Goal: Task Accomplishment & Management: Complete application form

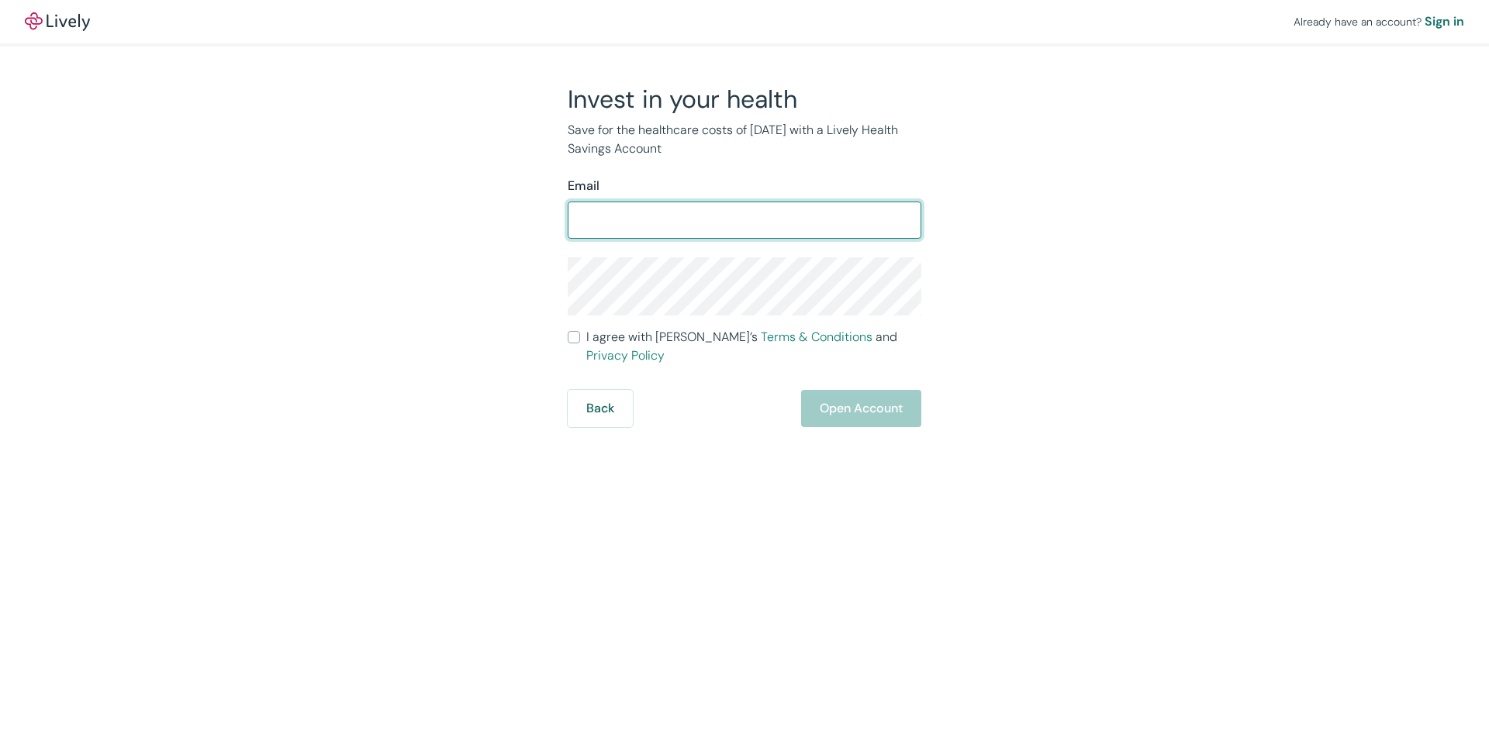
click at [474, 224] on div "Invest in your health Save for the healthcare costs of [DATE] with a Lively Hea…" at bounding box center [735, 255] width 744 height 343
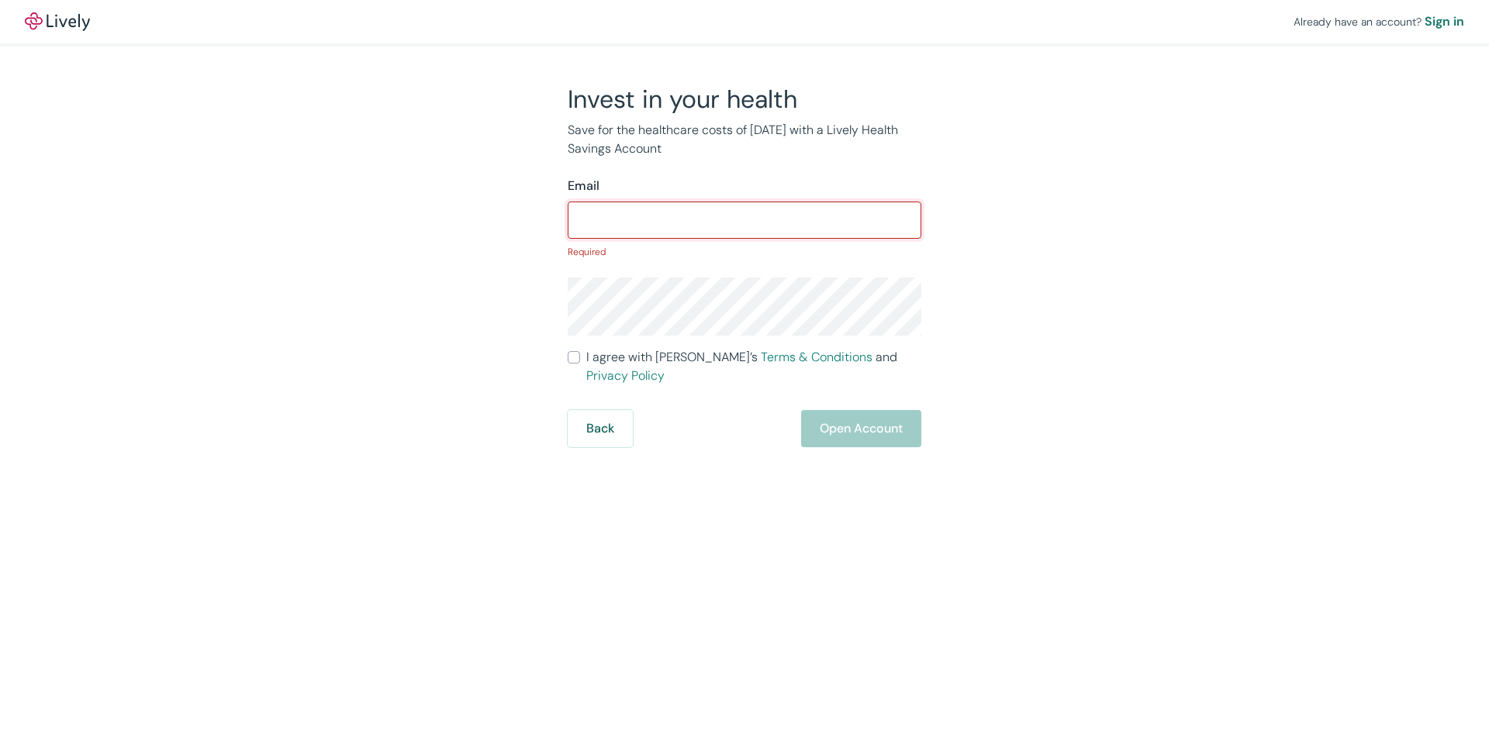
click at [618, 225] on input "Email" at bounding box center [745, 220] width 354 height 31
paste input "jridenour"
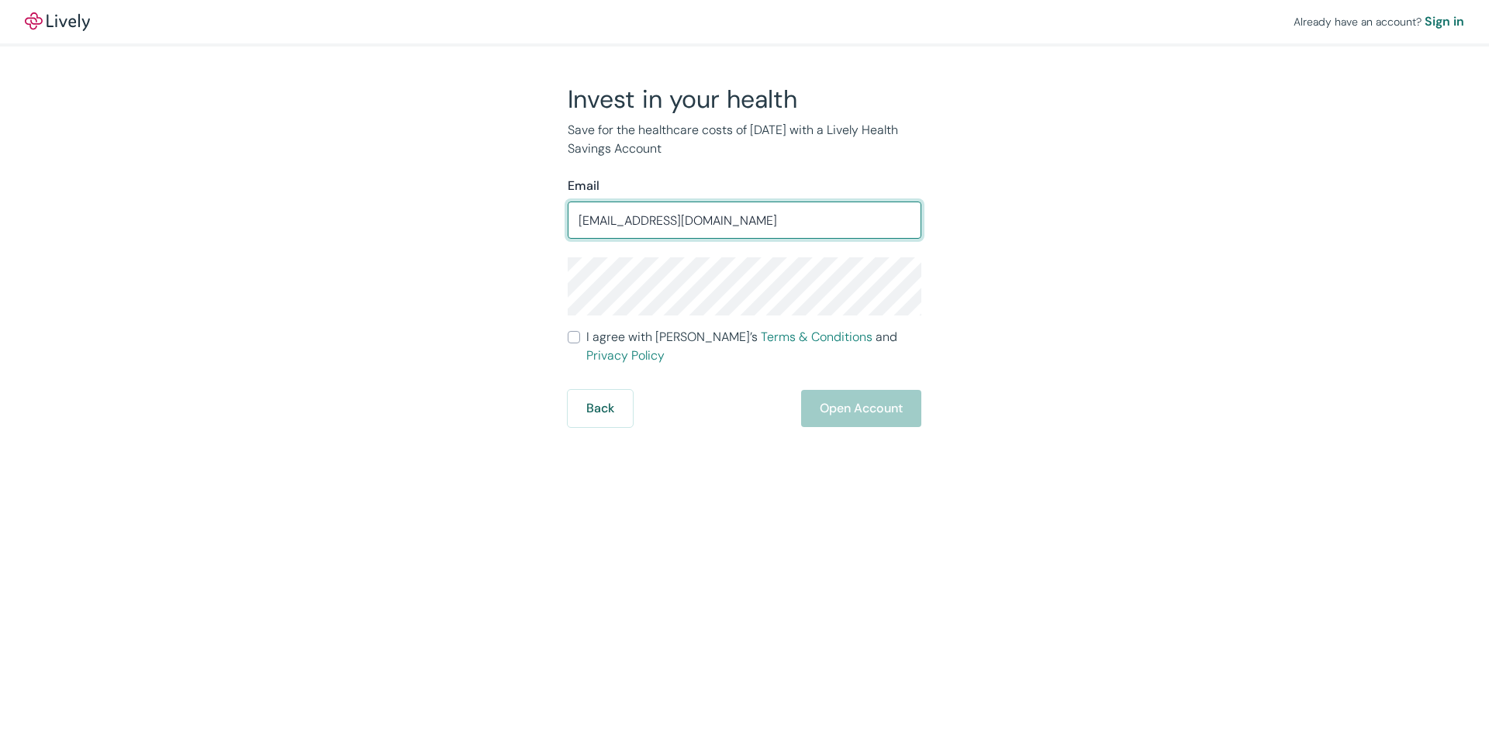
type input "jridenour@seboldcapital.com"
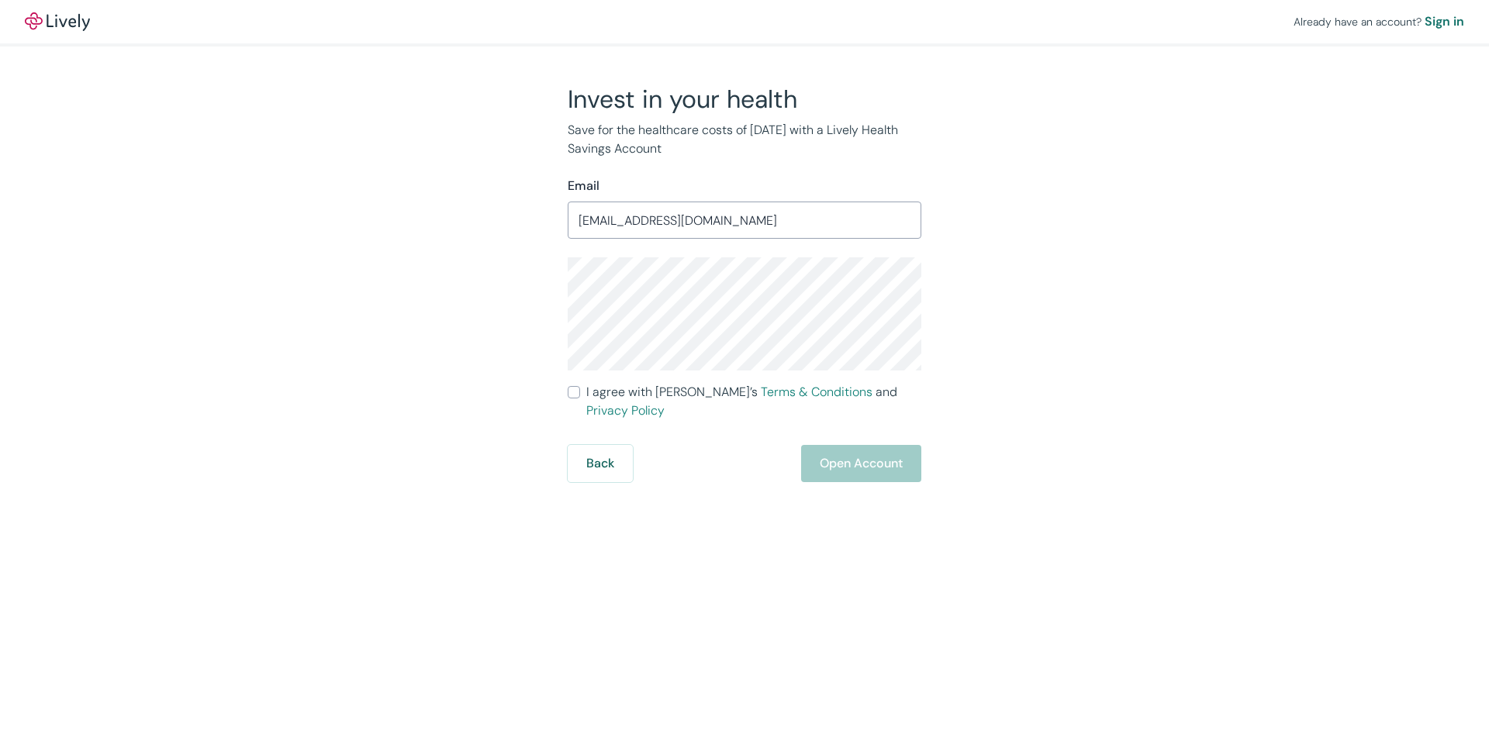
click at [576, 390] on input "I agree with Lively’s Terms & Conditions and Privacy Policy" at bounding box center [574, 392] width 12 height 12
checkbox input "true"
click at [858, 445] on button "Open Account" at bounding box center [861, 463] width 120 height 37
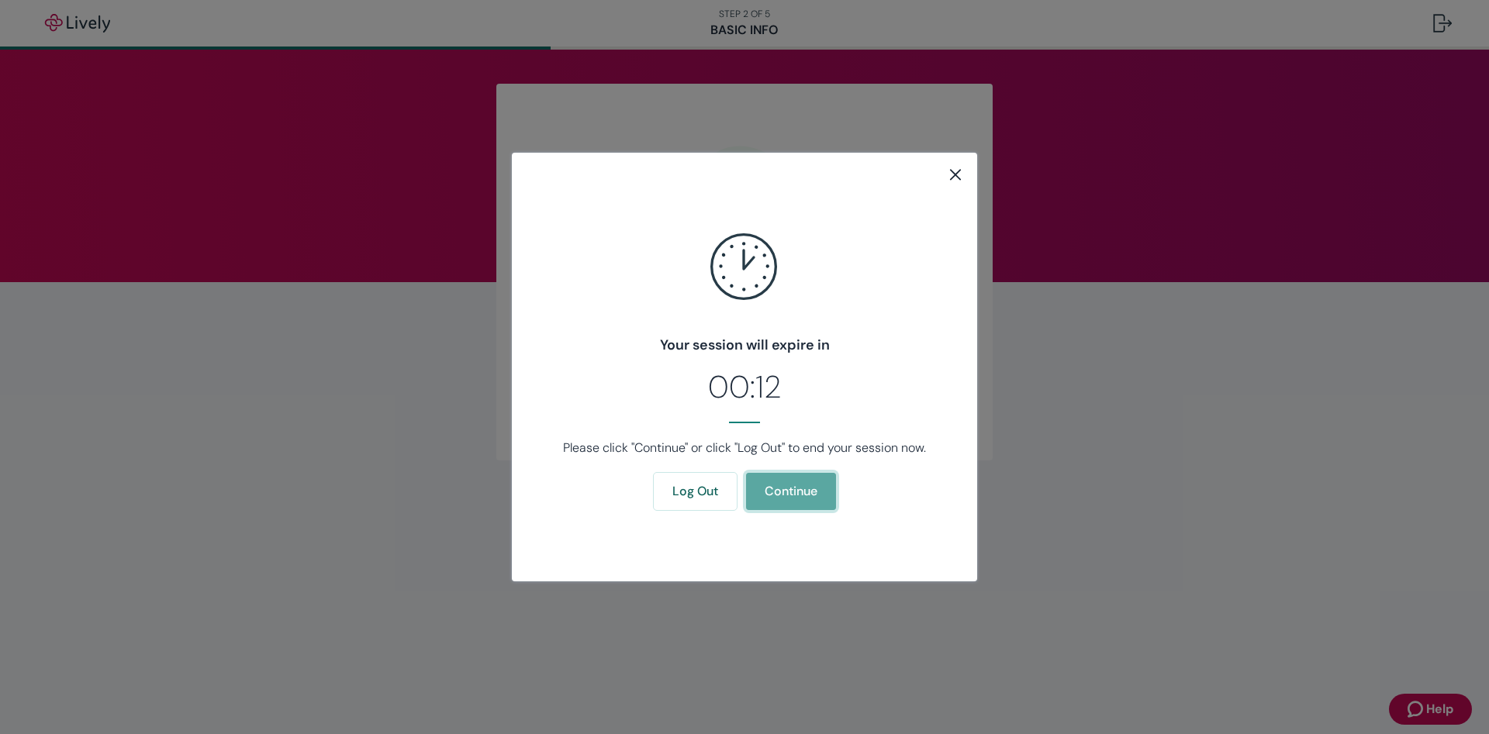
click at [785, 493] on button "Continue" at bounding box center [791, 491] width 90 height 37
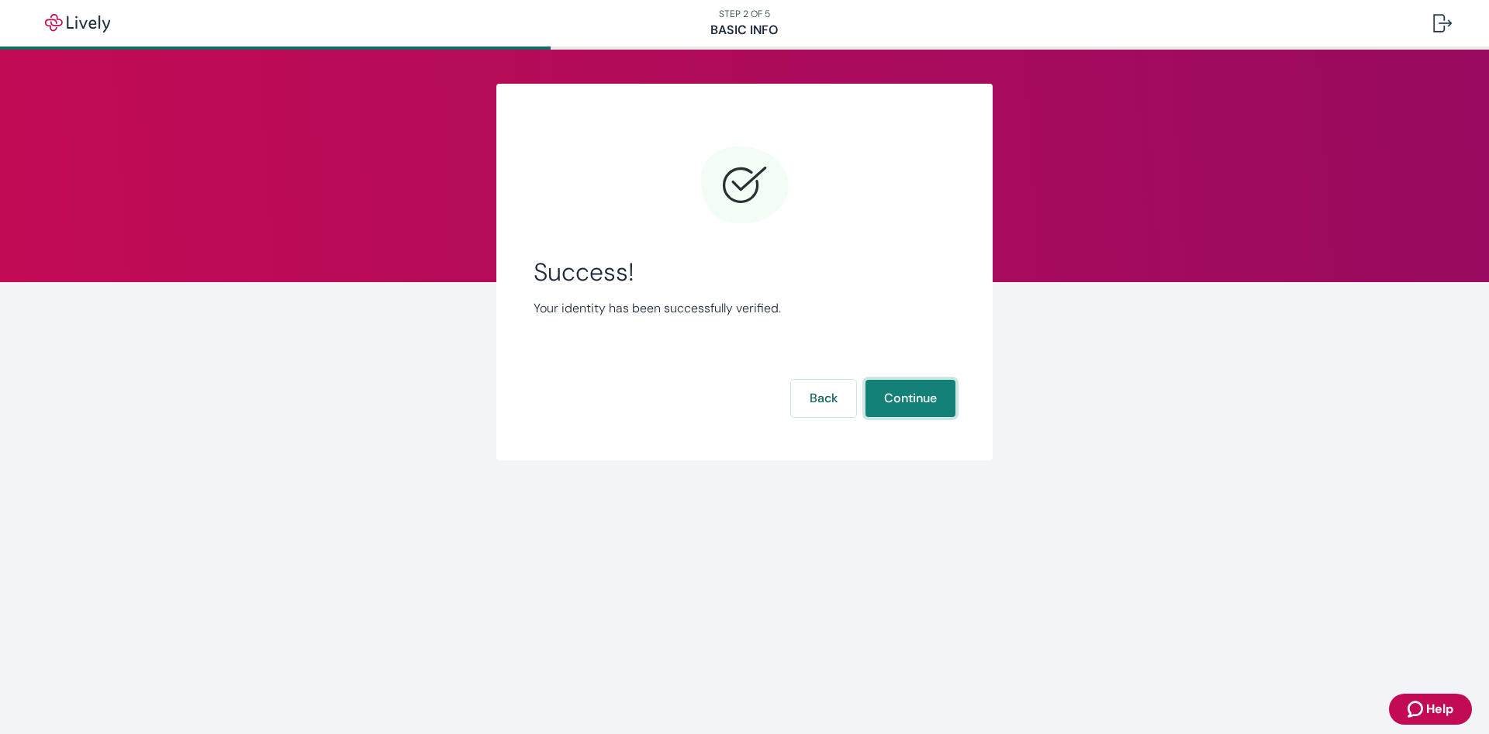
click at [906, 387] on button "Continue" at bounding box center [910, 398] width 90 height 37
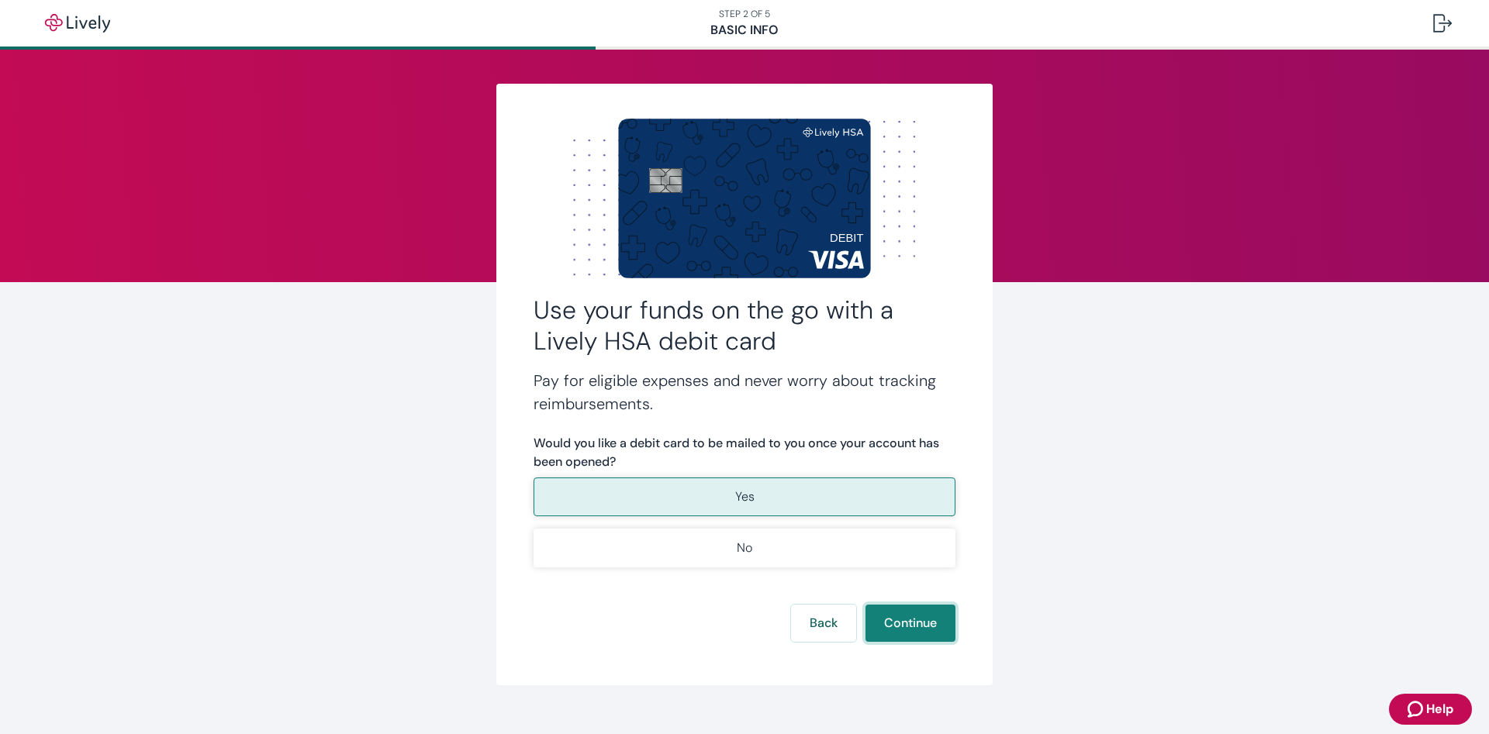
click at [926, 615] on button "Continue" at bounding box center [910, 623] width 90 height 37
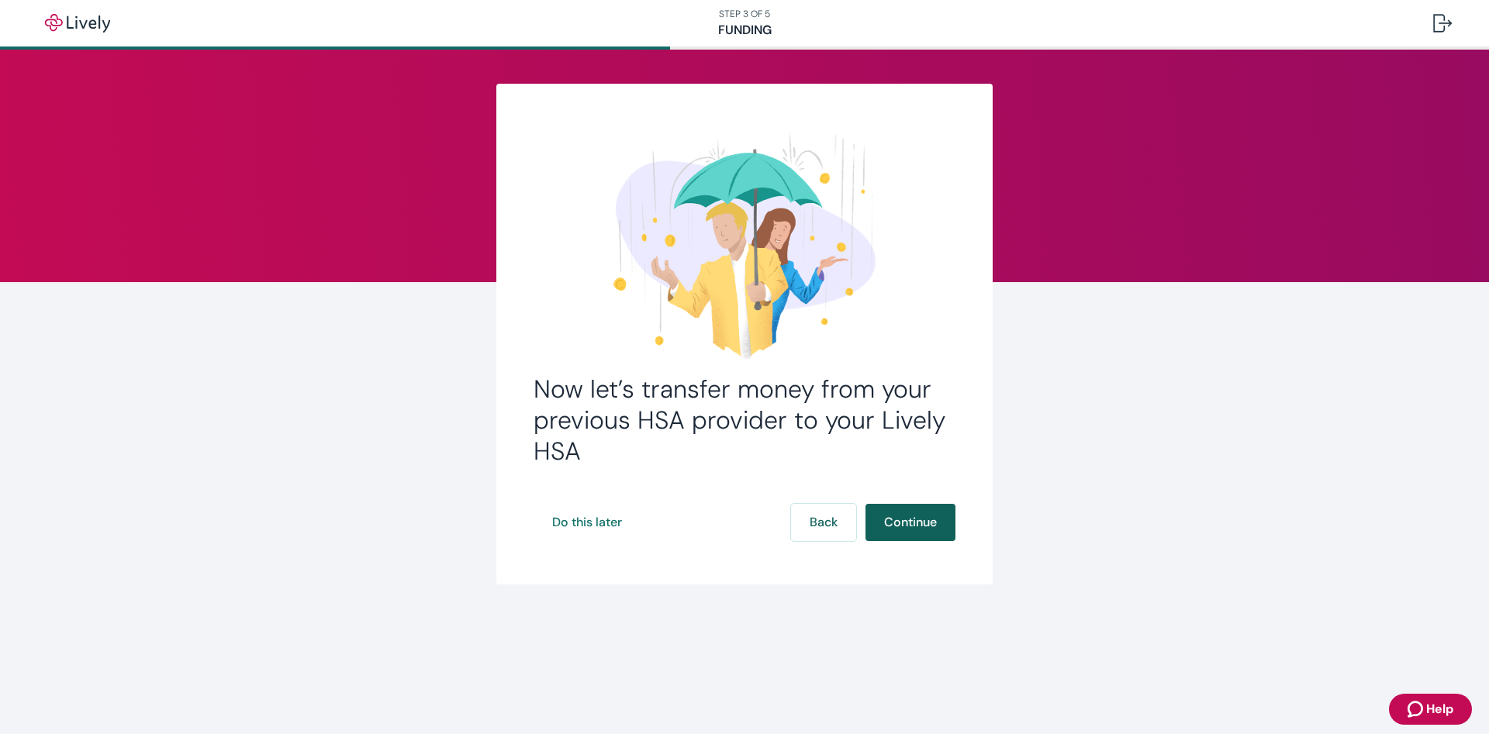
click at [909, 520] on button "Continue" at bounding box center [910, 522] width 90 height 37
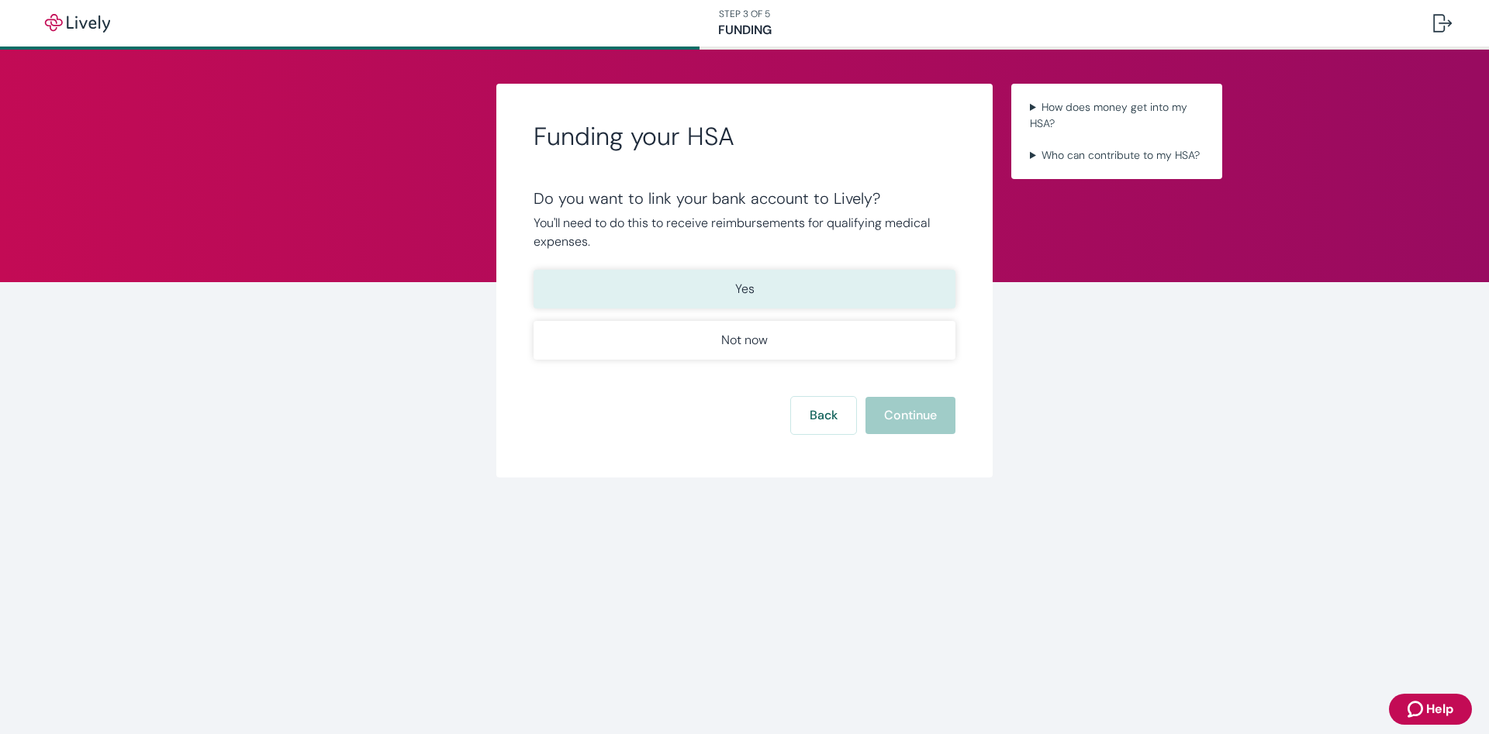
click at [782, 295] on button "Yes" at bounding box center [744, 289] width 422 height 39
click at [926, 417] on button "Continue" at bounding box center [910, 415] width 90 height 37
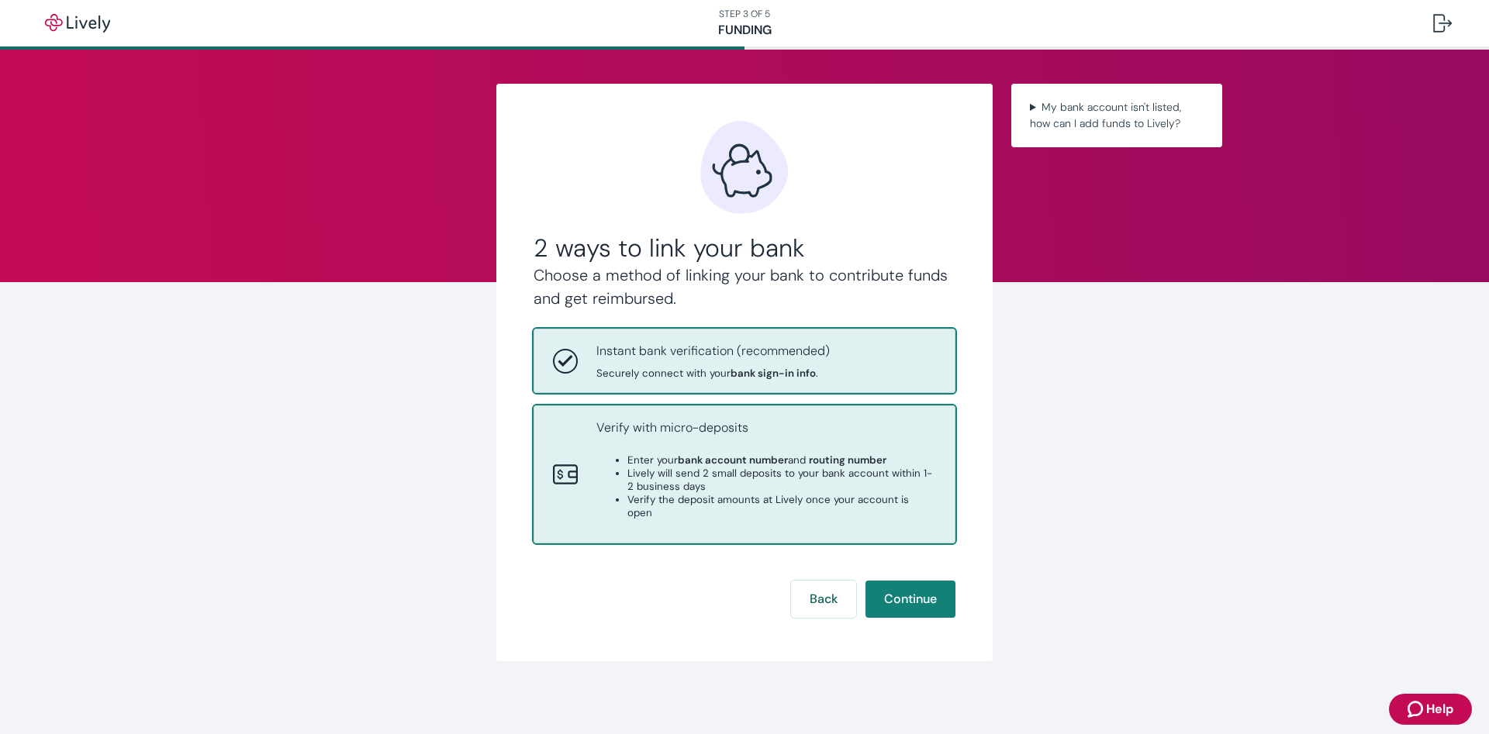
click at [672, 466] on li "Enter your bank account number and routing number" at bounding box center [781, 460] width 309 height 13
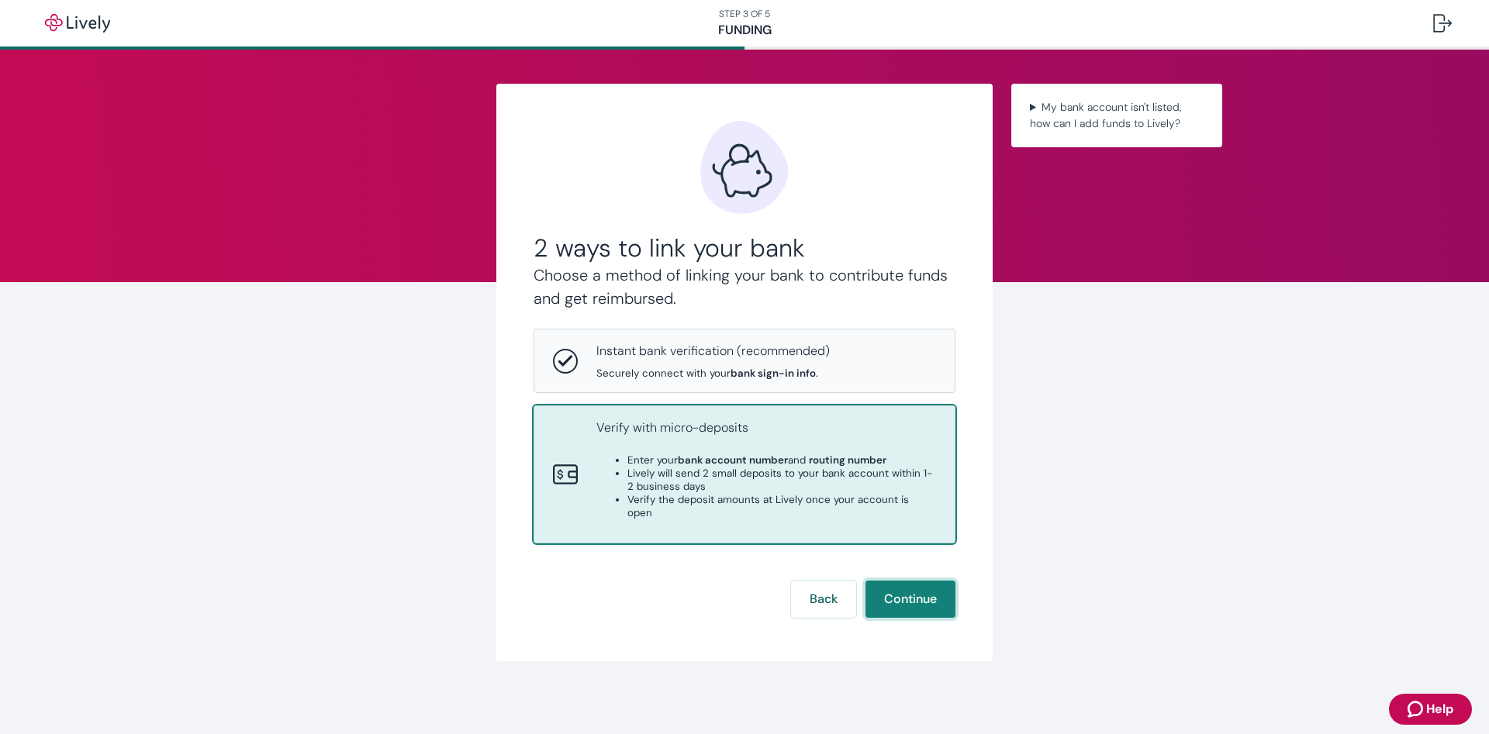
click at [897, 581] on button "Continue" at bounding box center [910, 599] width 90 height 37
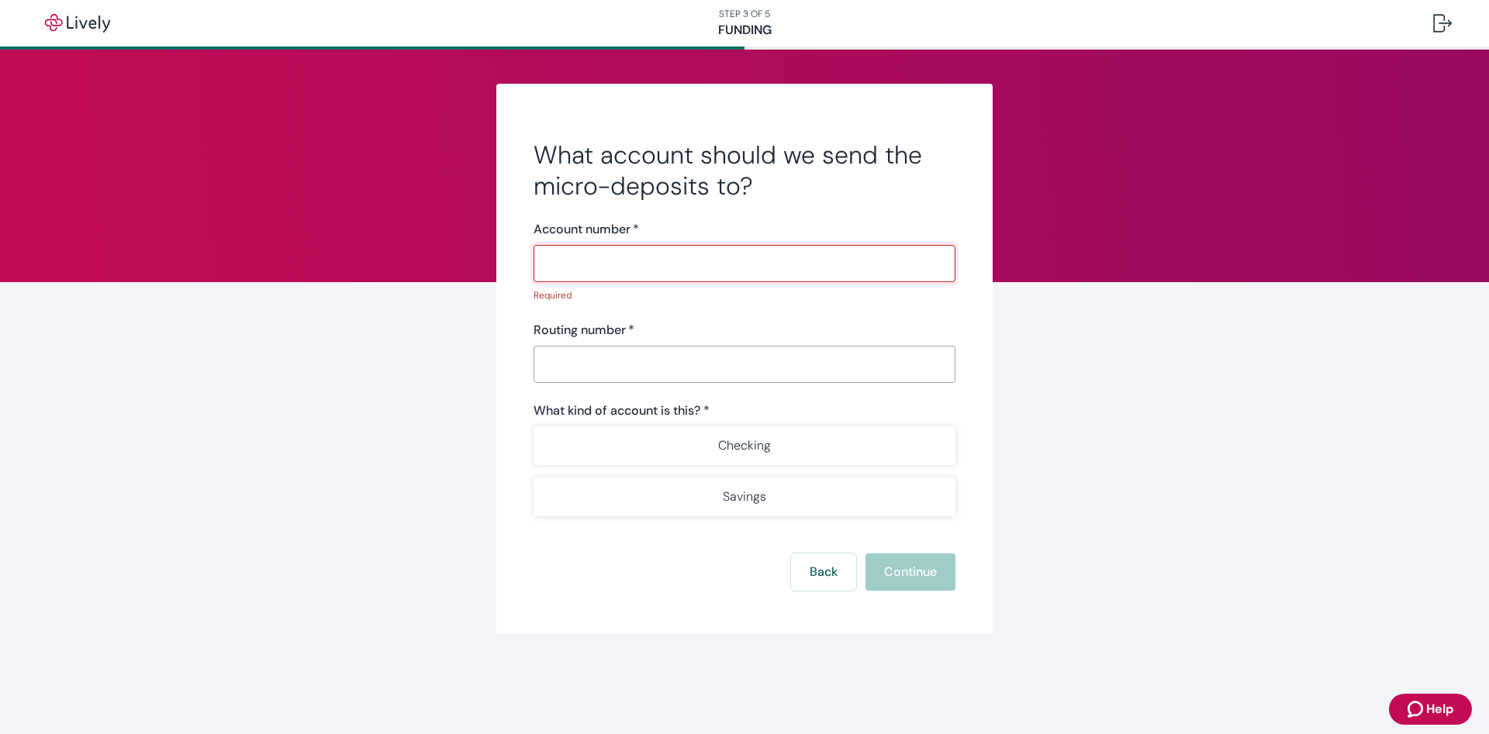
paste input "7045980256"
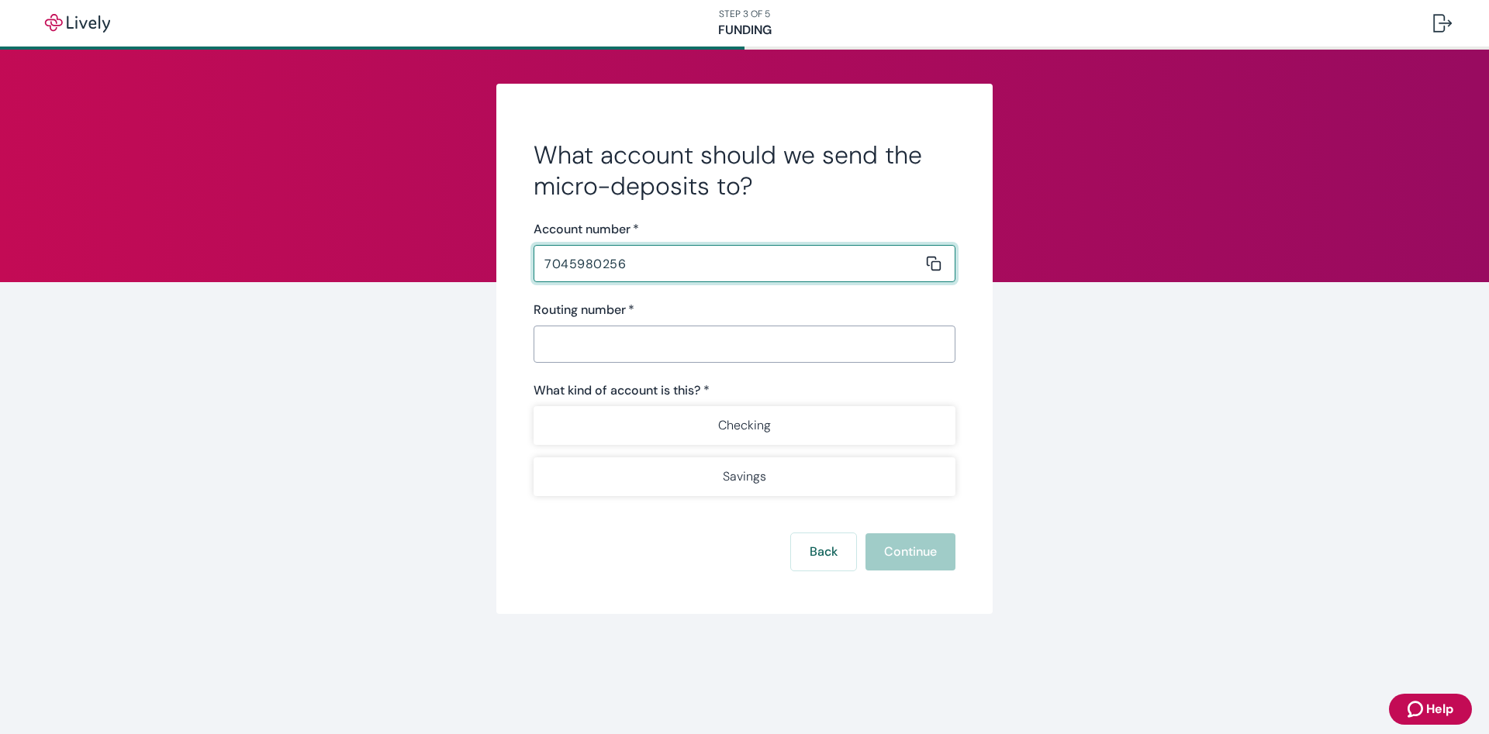
type input "7045980256"
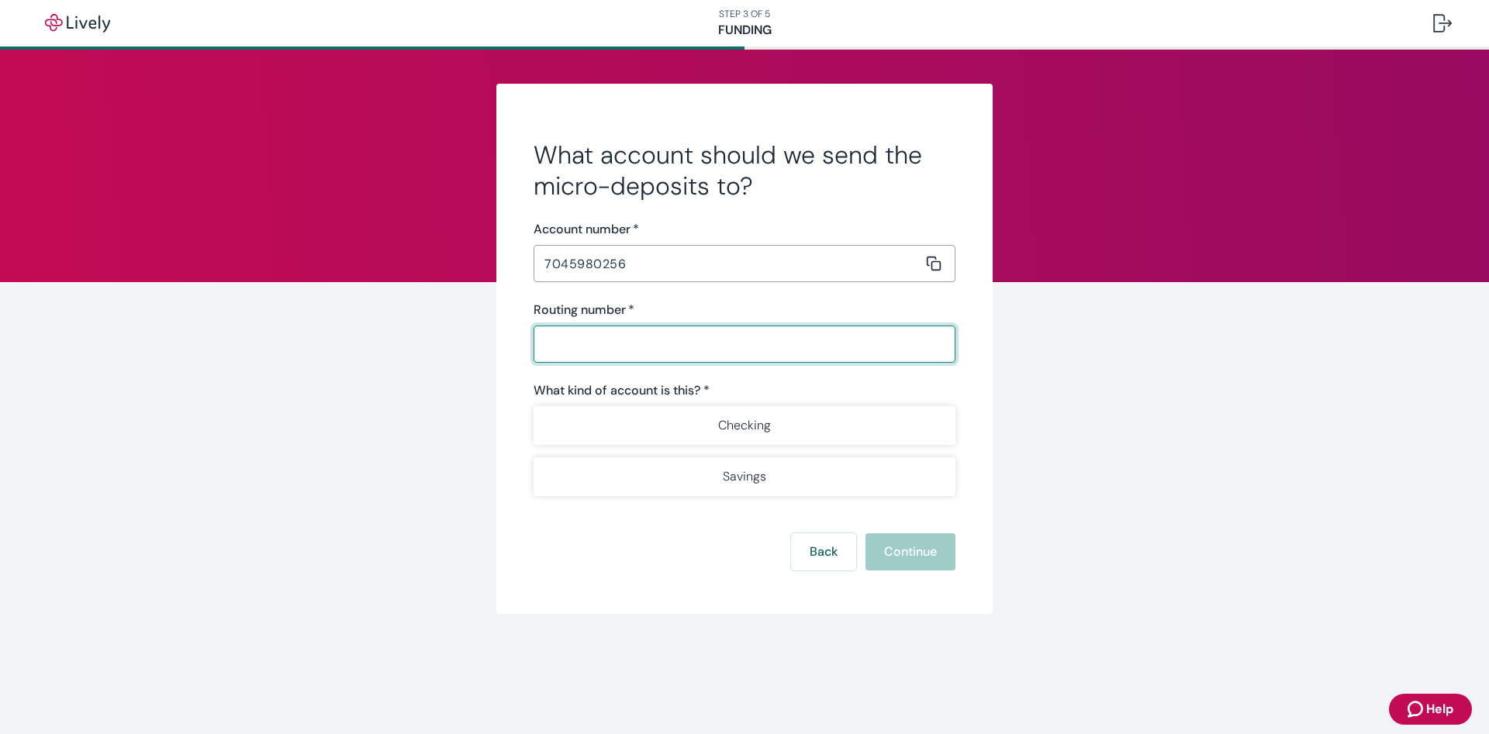
click at [633, 351] on input "Routing number   *" at bounding box center [738, 344] width 411 height 31
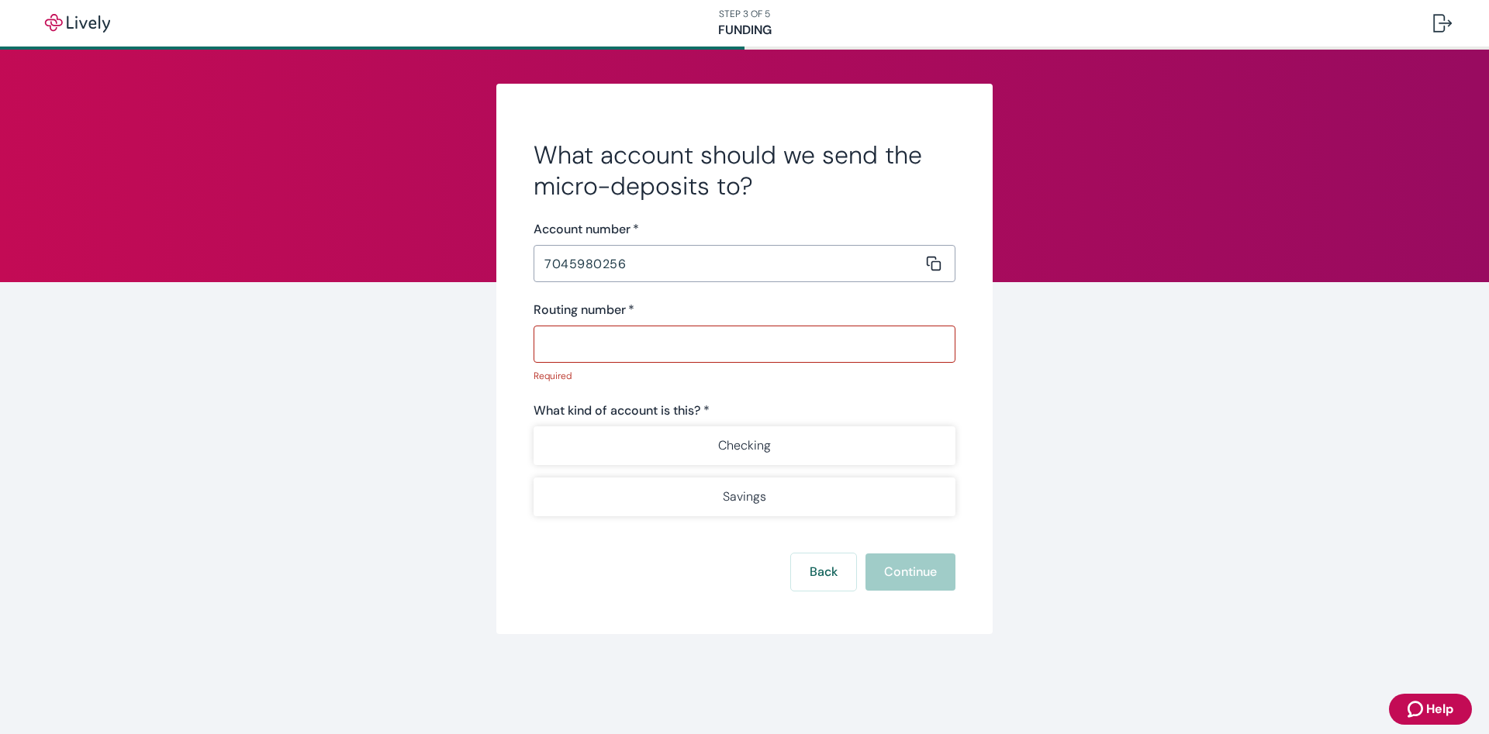
click at [682, 347] on input "Routing number   *" at bounding box center [738, 344] width 411 height 31
paste input "031100157"
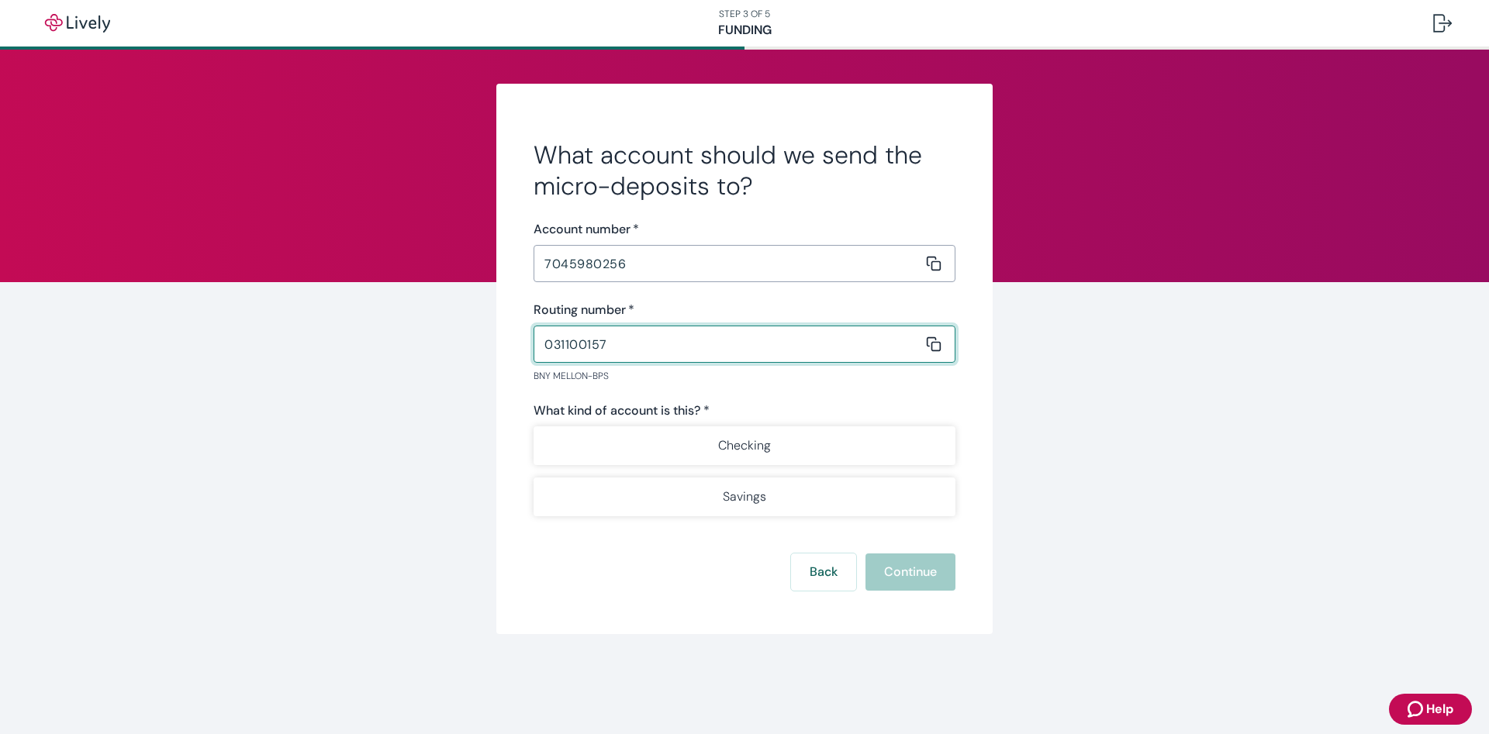
type input "031100157"
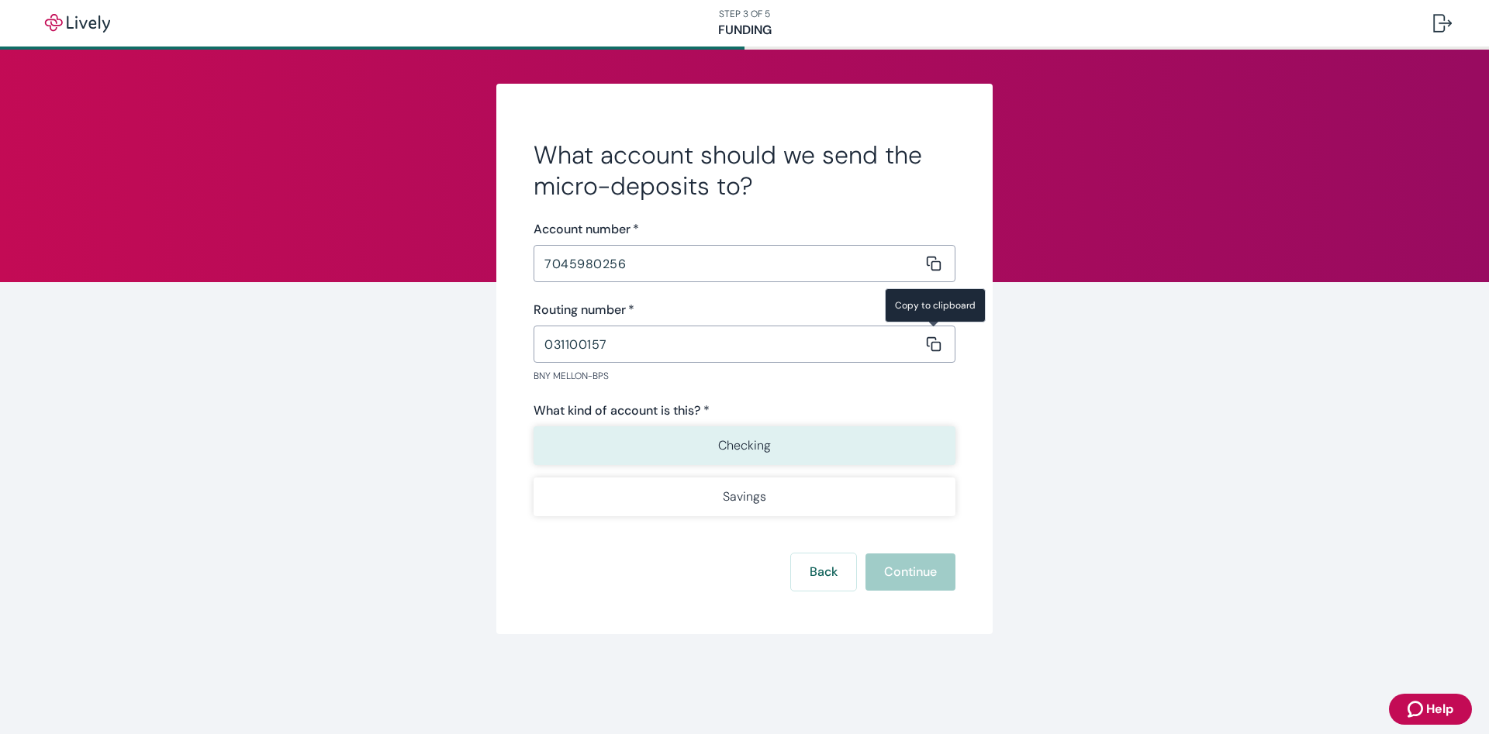
click at [800, 446] on button "Checking" at bounding box center [744, 445] width 422 height 39
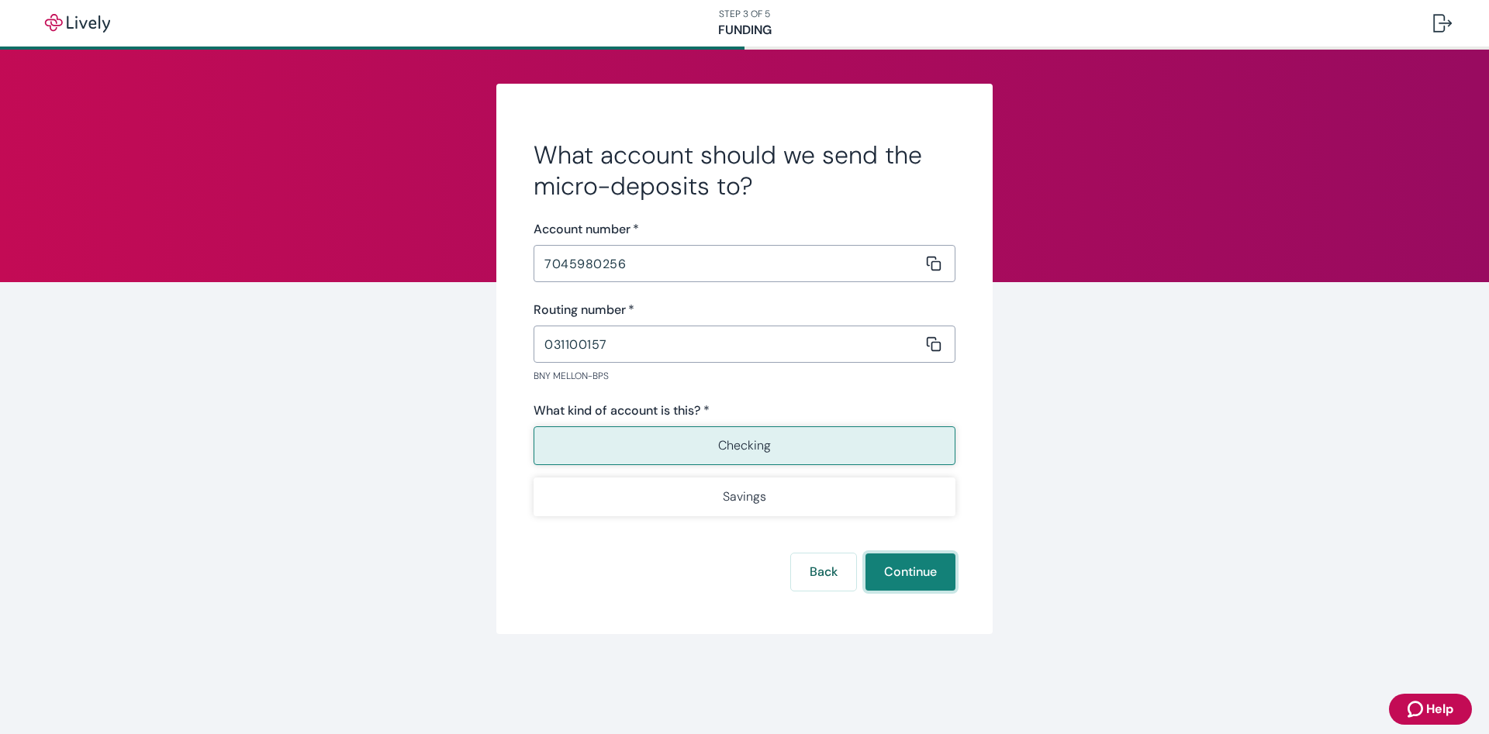
click at [923, 564] on button "Continue" at bounding box center [910, 572] width 90 height 37
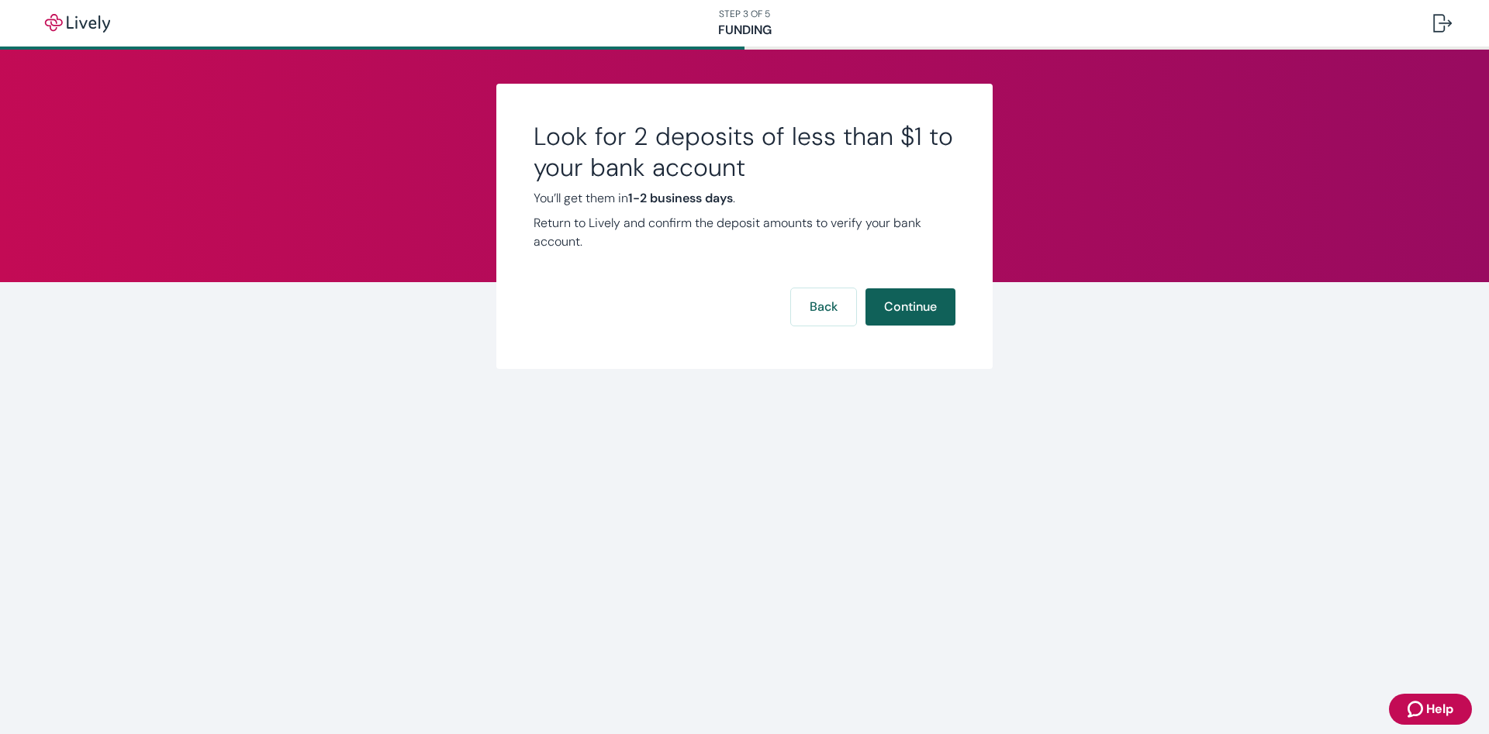
click at [899, 296] on button "Continue" at bounding box center [910, 306] width 90 height 37
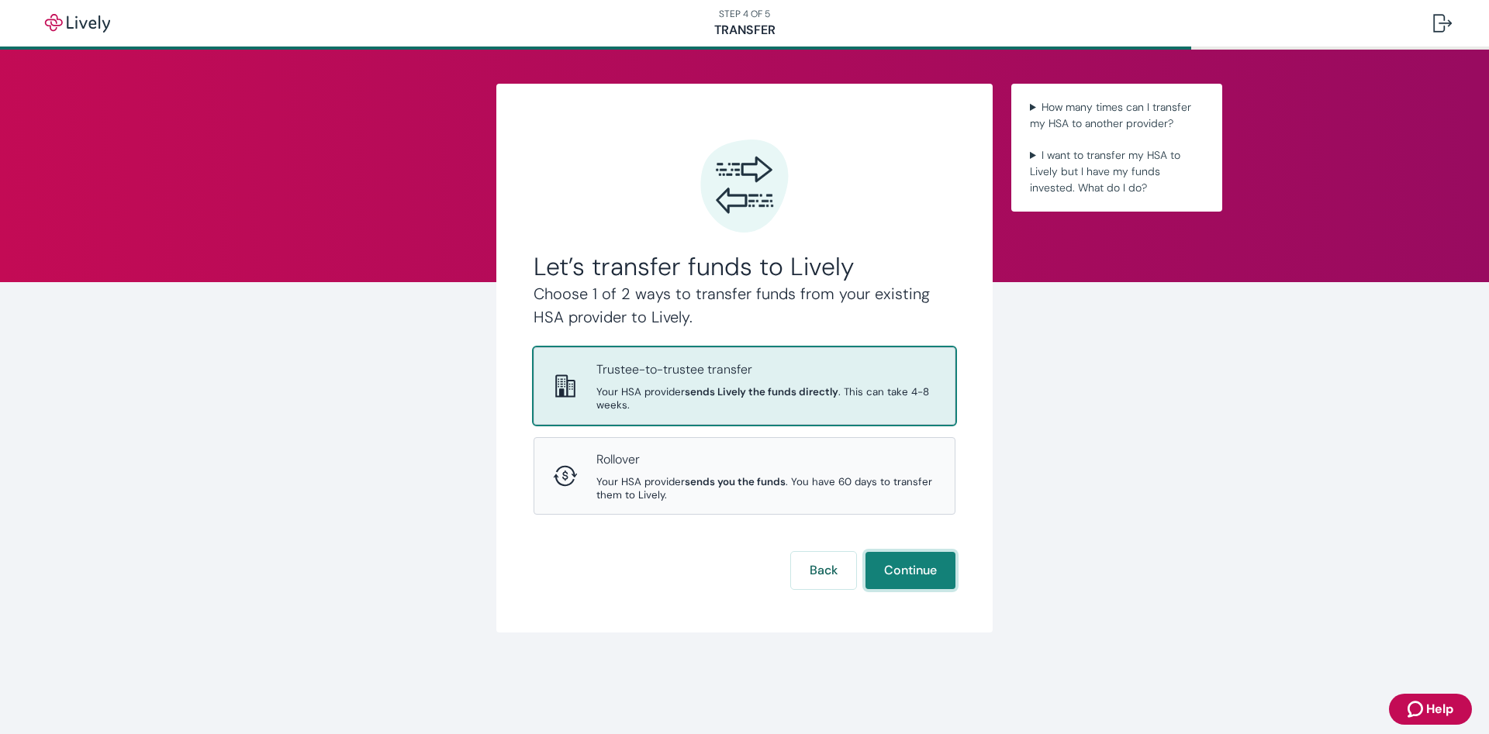
click at [907, 573] on button "Continue" at bounding box center [910, 570] width 90 height 37
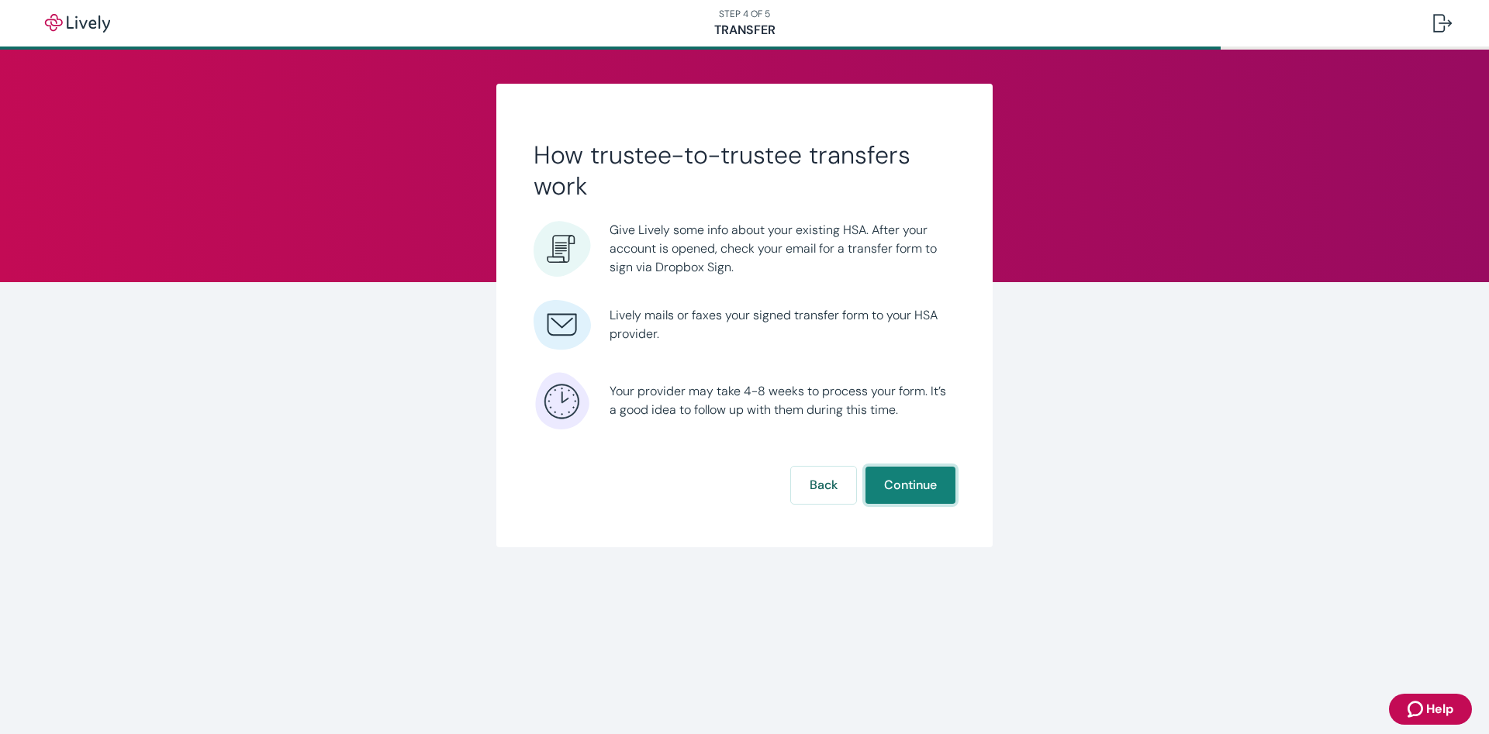
click at [887, 492] on button "Continue" at bounding box center [910, 485] width 90 height 37
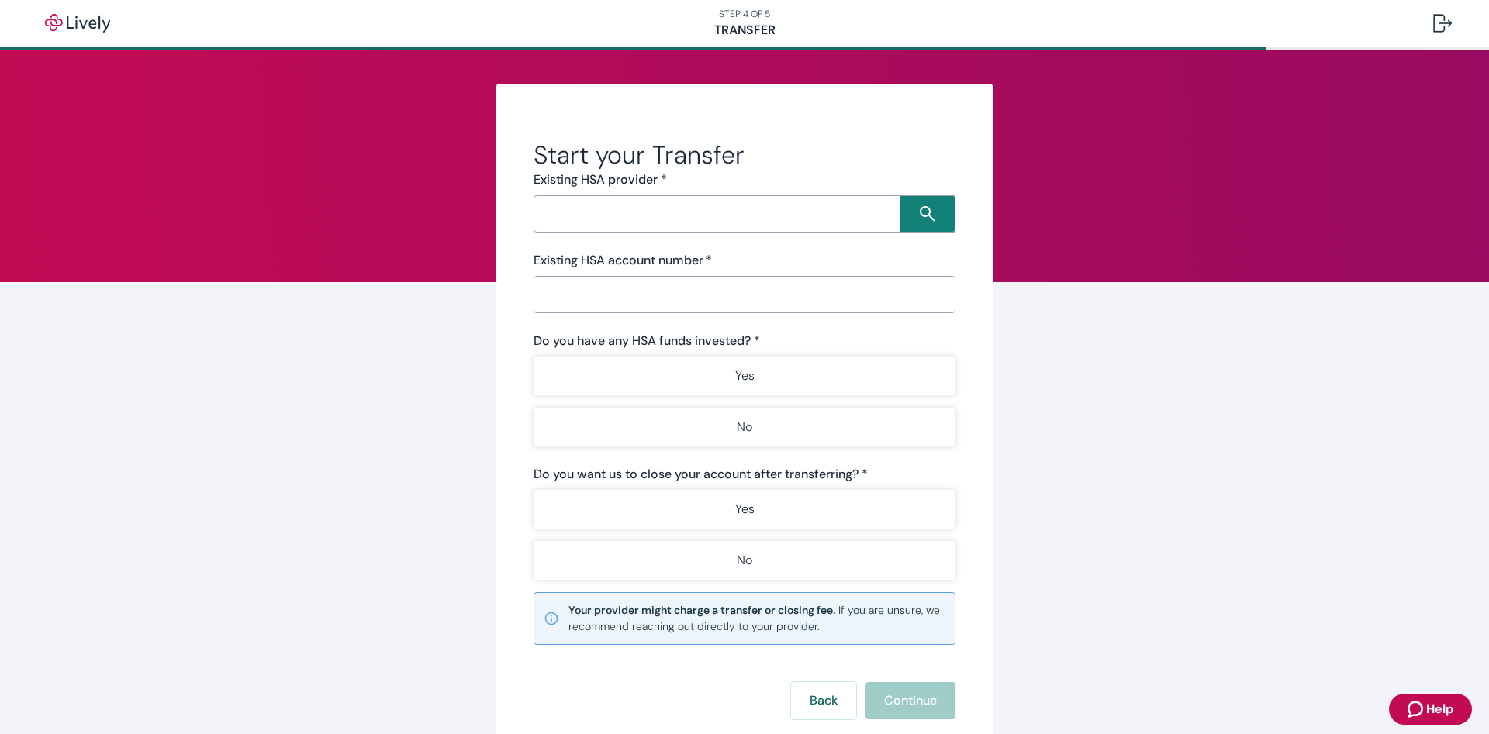
click at [671, 200] on div "​" at bounding box center [744, 213] width 422 height 37
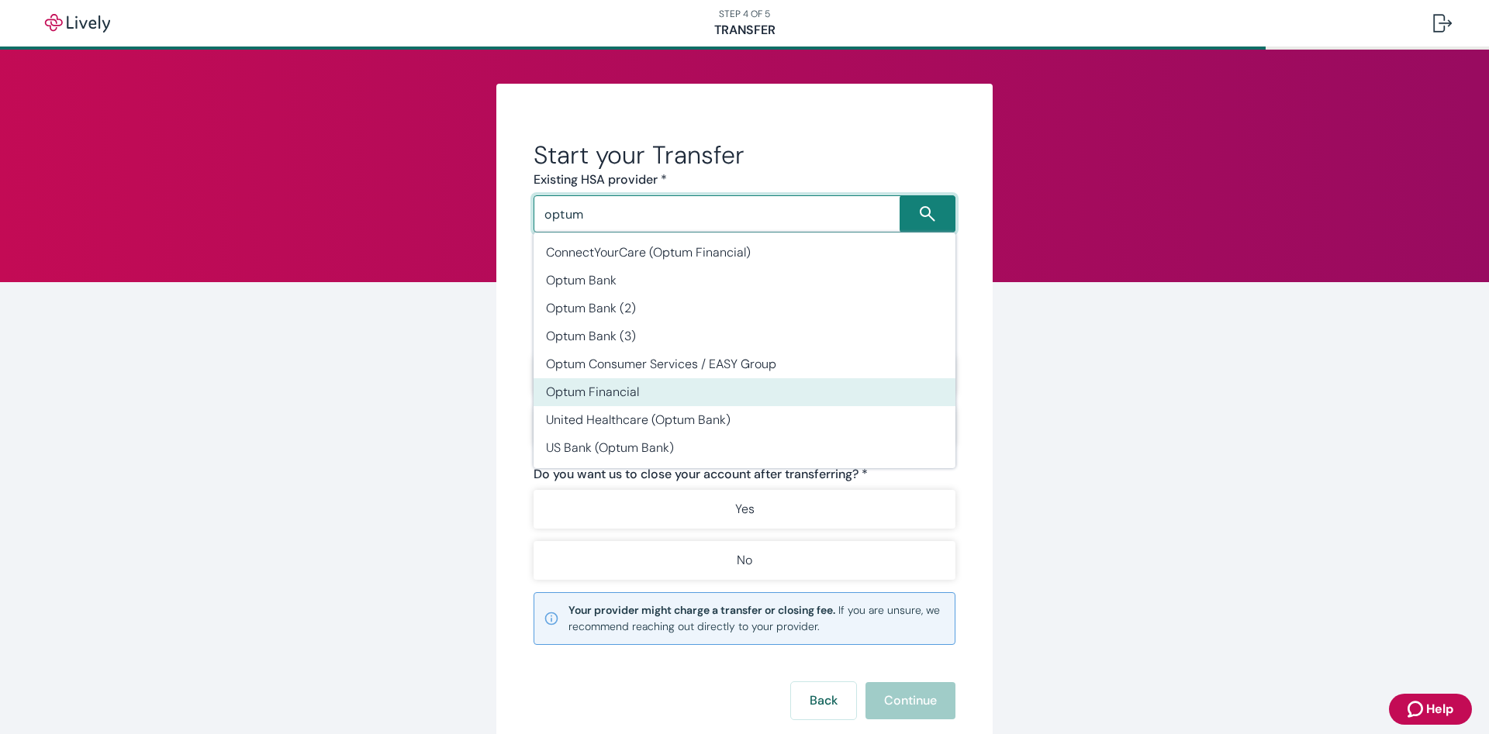
click at [661, 400] on li "Optum Financial" at bounding box center [744, 392] width 422 height 28
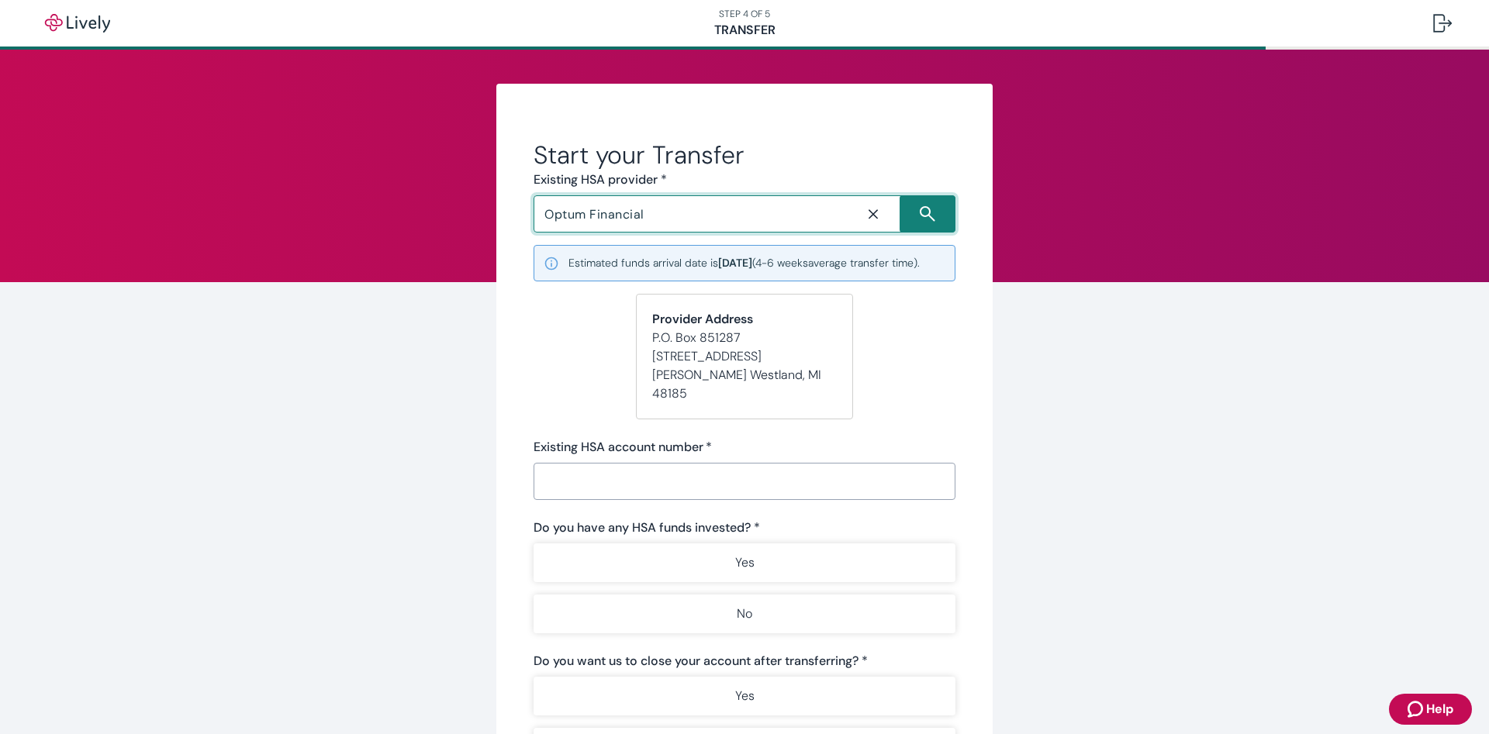
type input "Optum Financial"
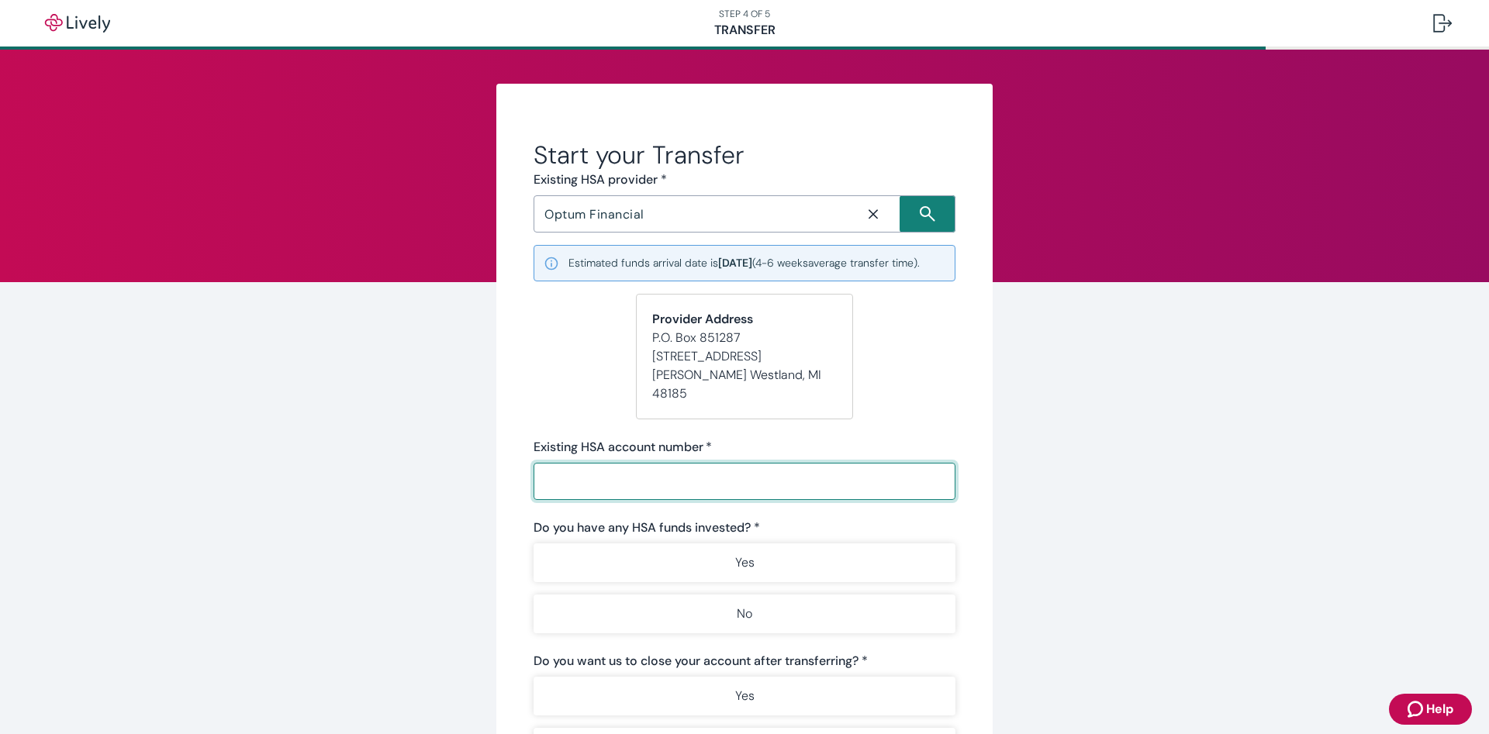
click at [816, 489] on input "Existing HSA account number   *" at bounding box center [738, 481] width 411 height 31
type input "401869086"
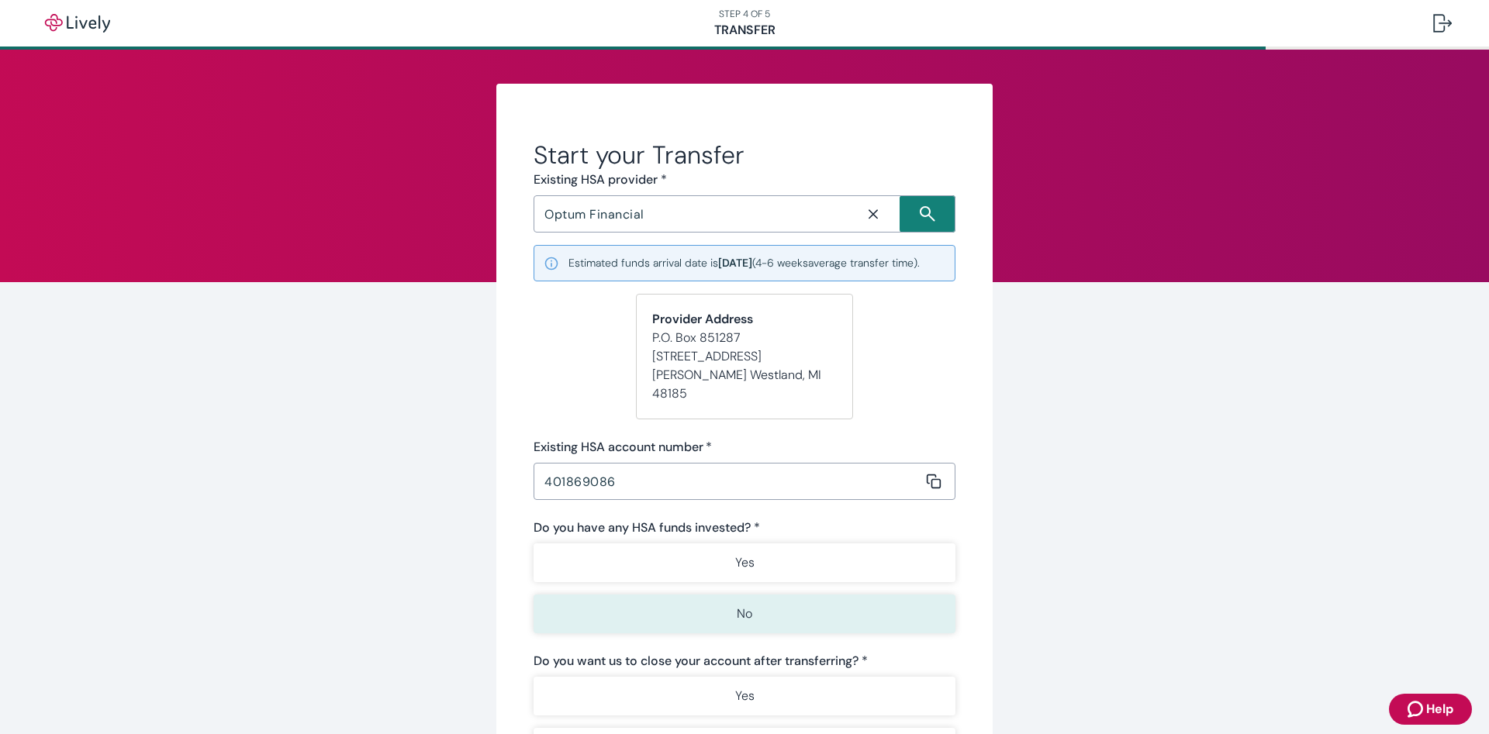
click at [749, 606] on p "No" at bounding box center [745, 614] width 16 height 19
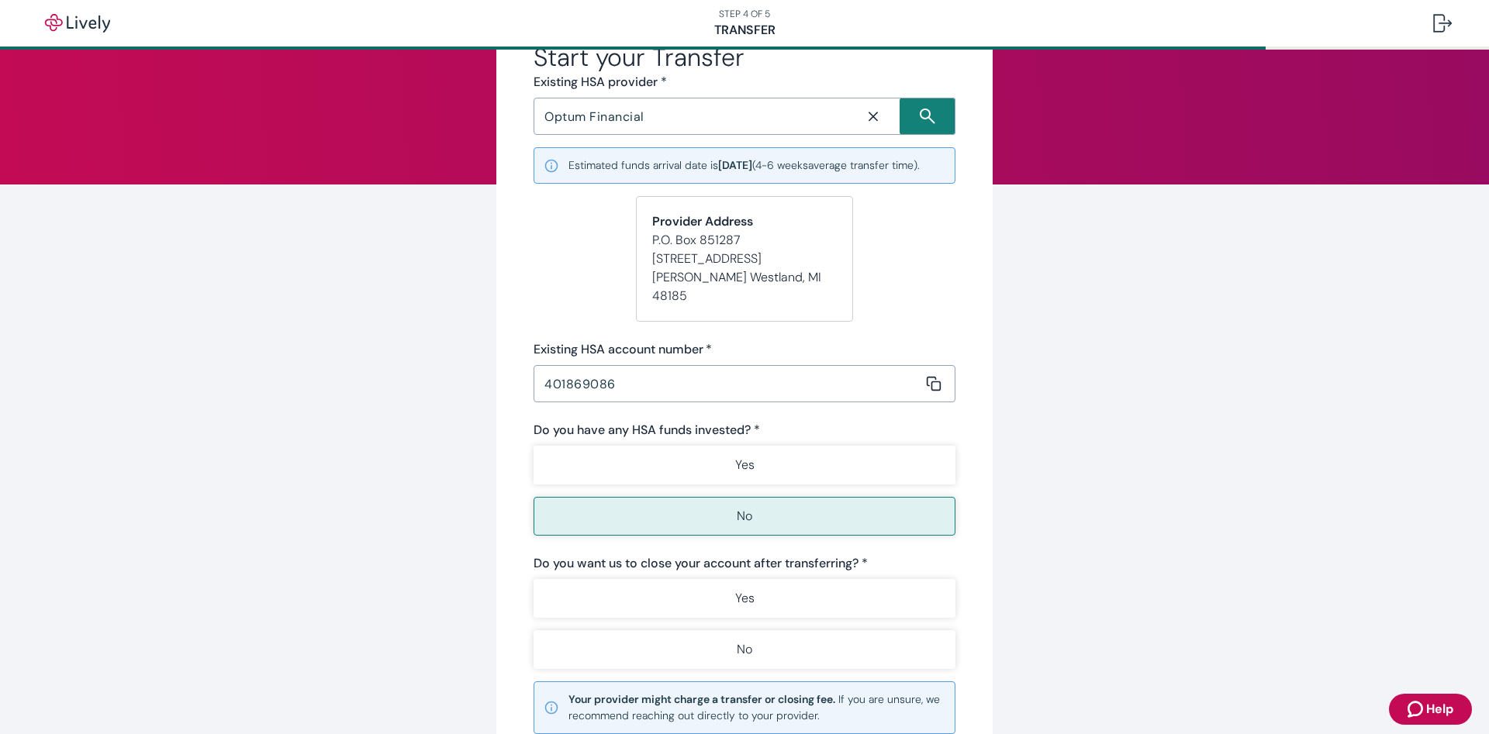
scroll to position [195, 0]
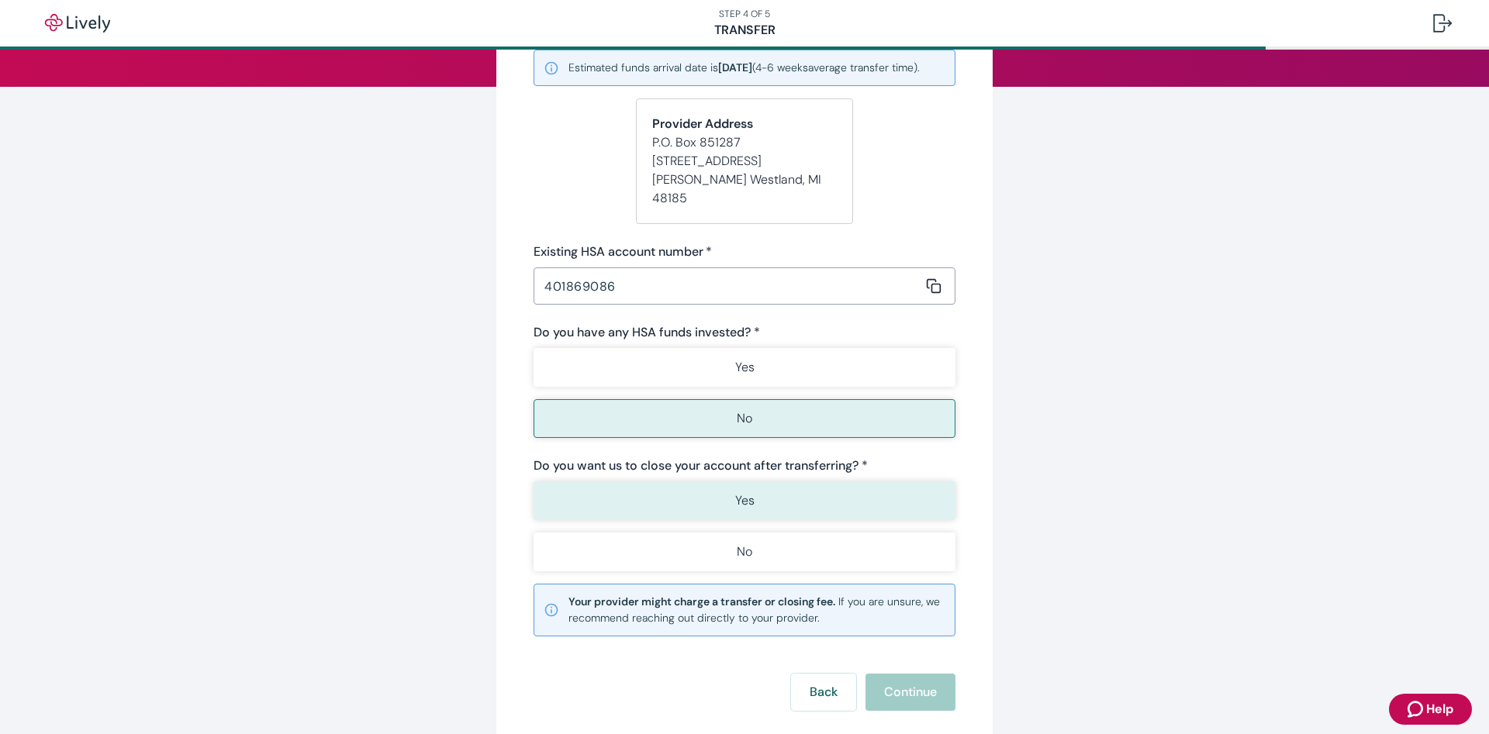
click at [814, 485] on button "Yes" at bounding box center [744, 500] width 422 height 39
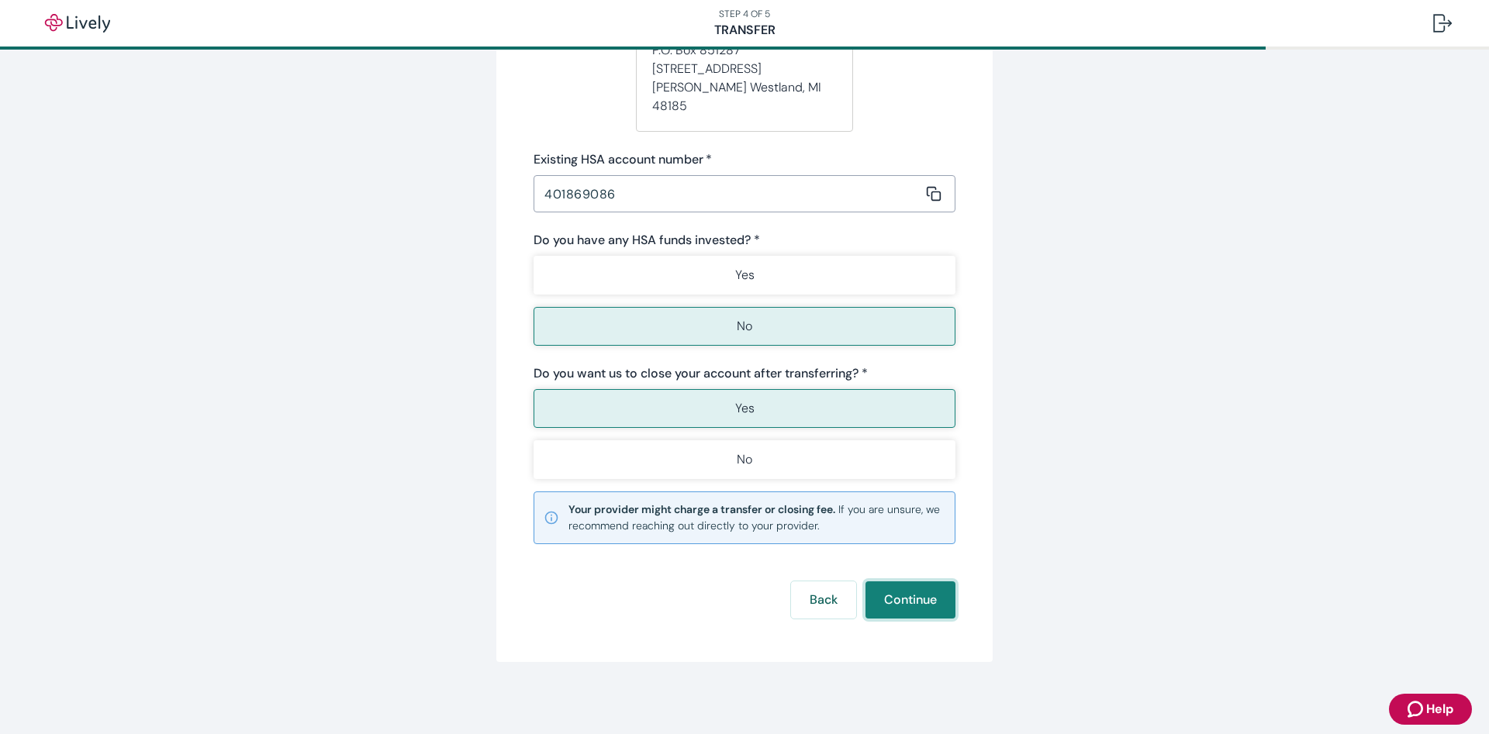
click at [902, 585] on button "Continue" at bounding box center [910, 599] width 90 height 37
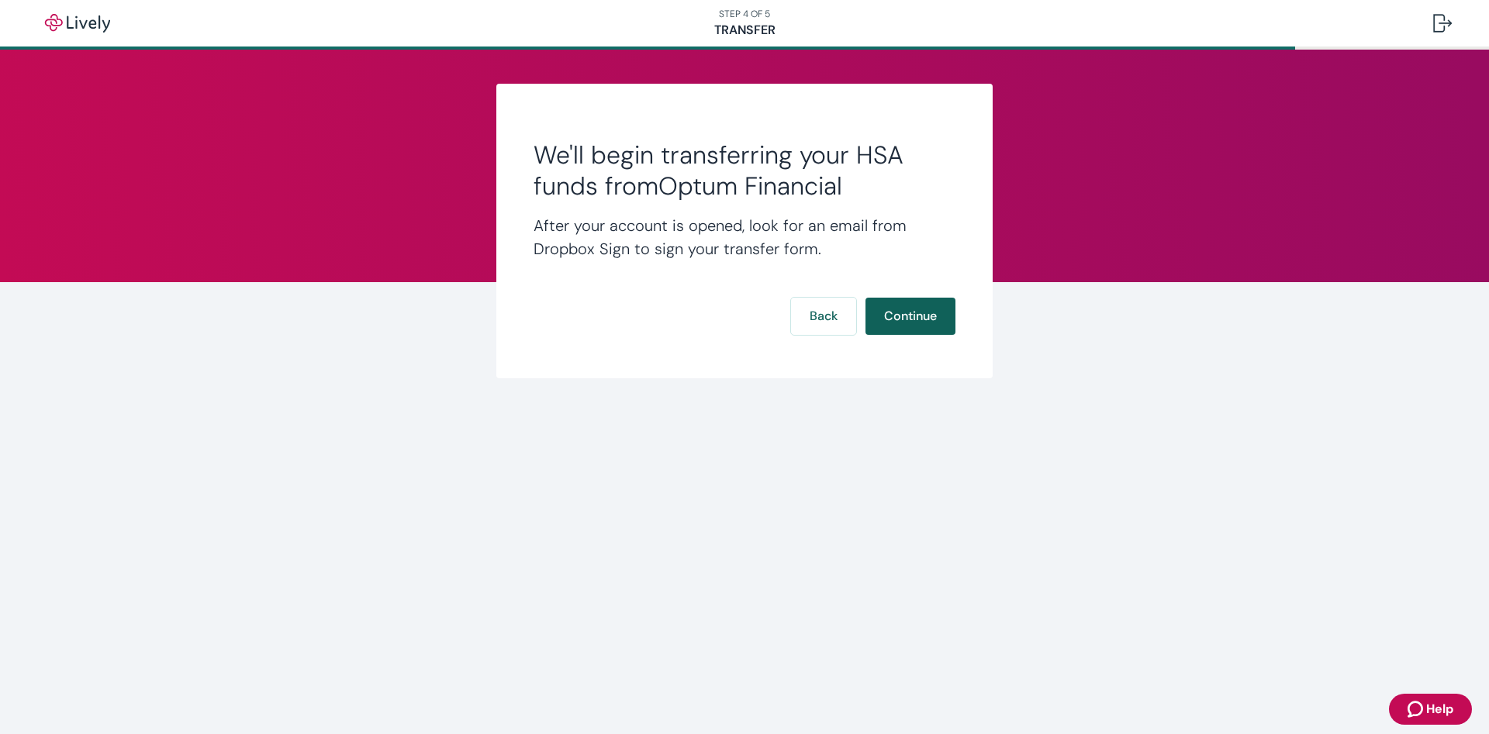
click at [902, 321] on button "Continue" at bounding box center [910, 316] width 90 height 37
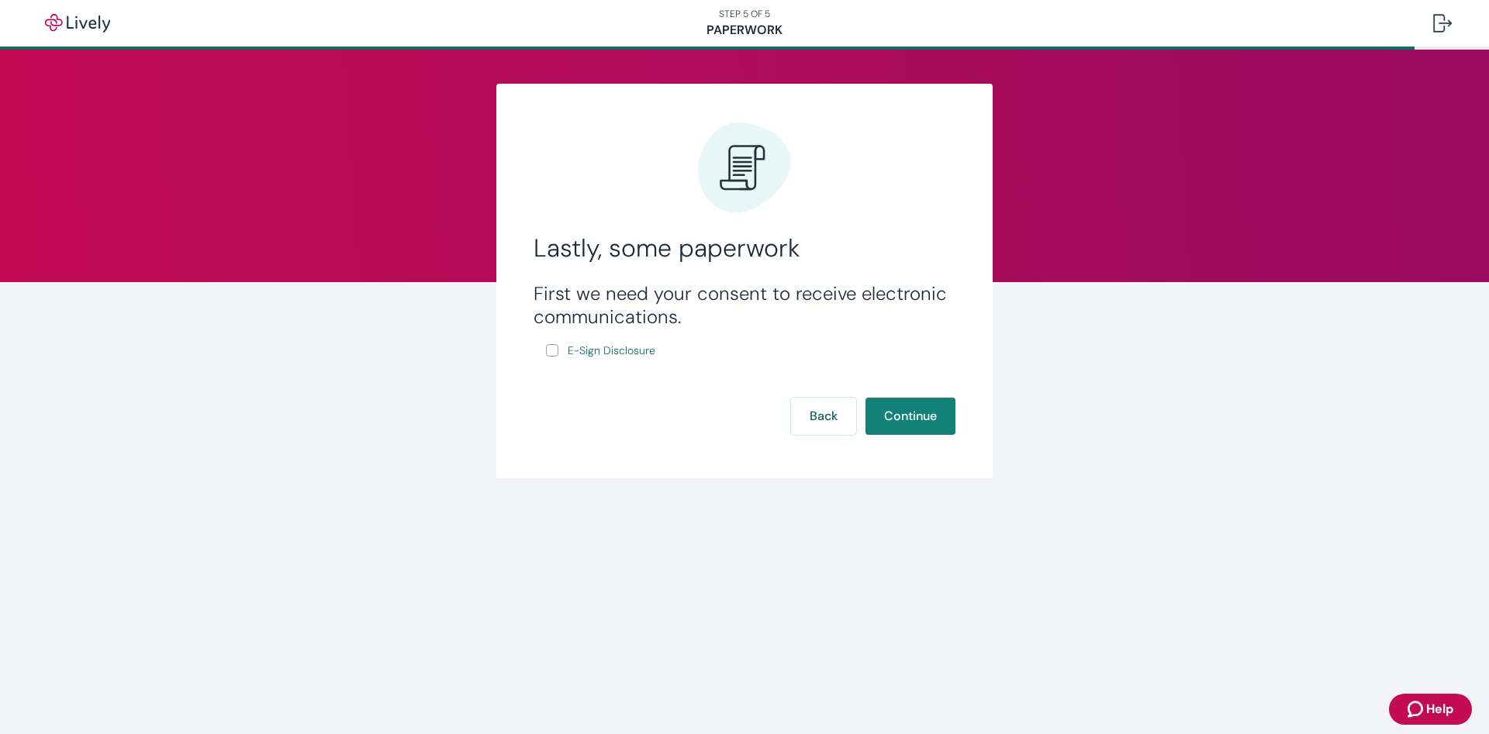
click at [552, 355] on input "E-Sign Disclosure" at bounding box center [552, 350] width 12 height 12
checkbox input "true"
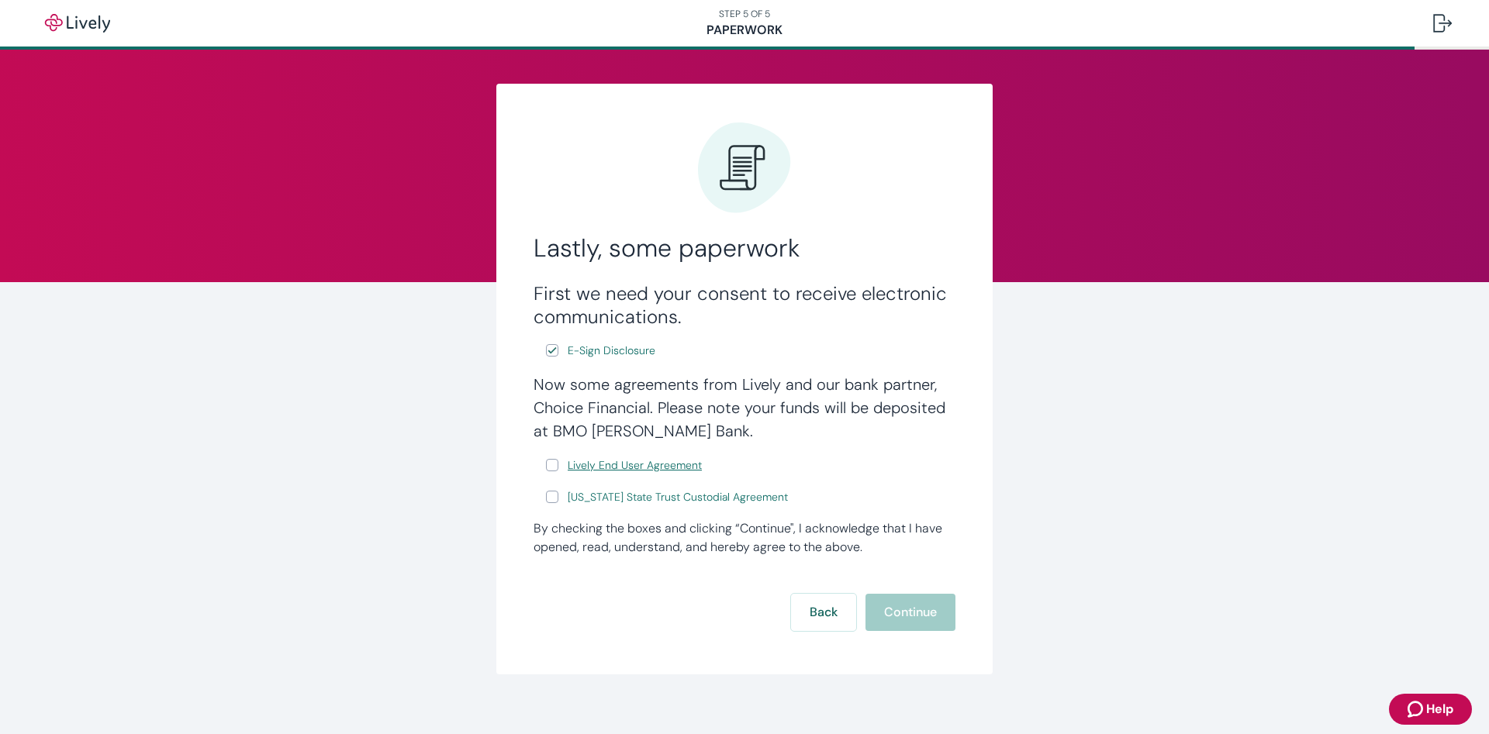
scroll to position [16, 0]
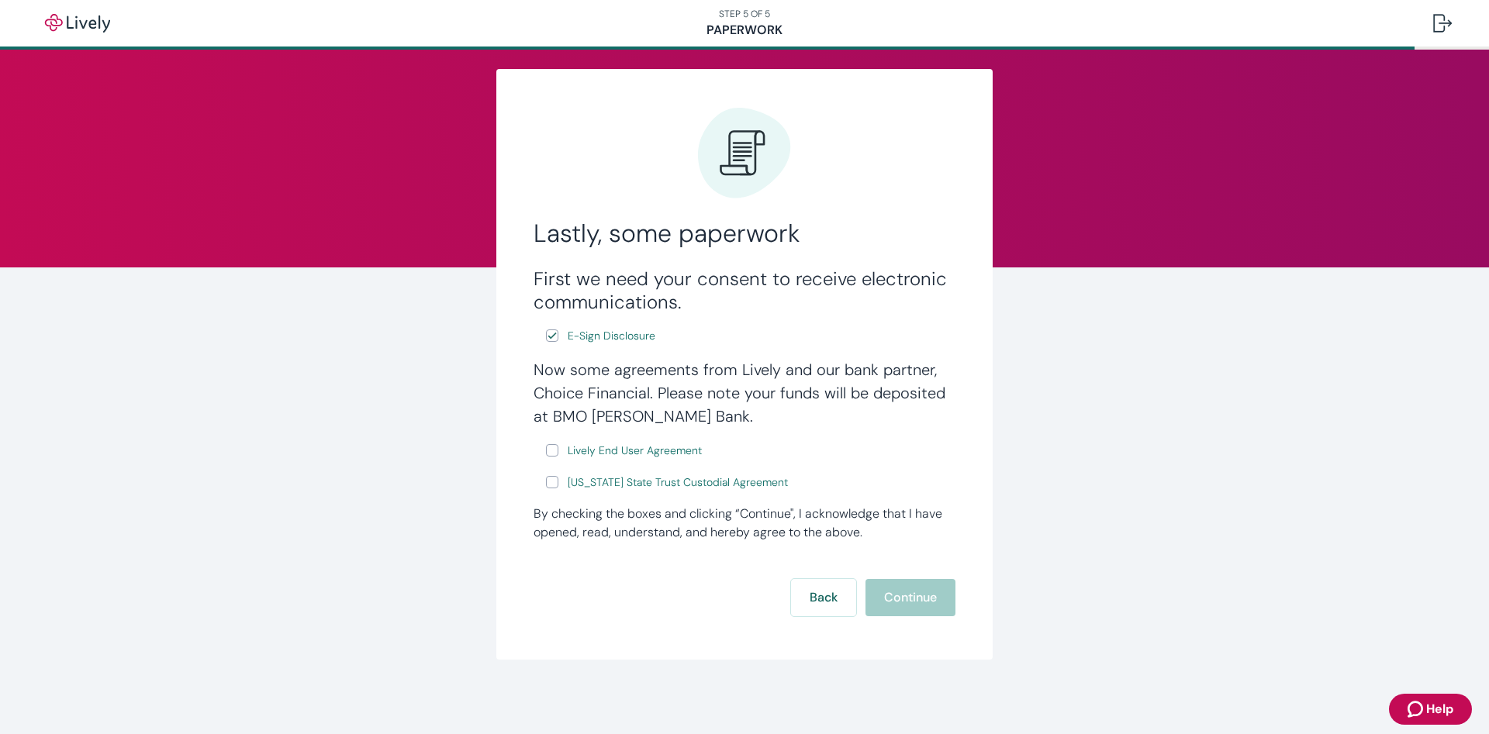
click at [553, 448] on input "Lively End User Agreement" at bounding box center [552, 450] width 12 height 12
checkbox input "true"
click at [556, 477] on input "[US_STATE] State Trust Custodial Agreement" at bounding box center [552, 482] width 12 height 12
checkbox input "true"
click at [929, 592] on button "Continue" at bounding box center [910, 597] width 90 height 37
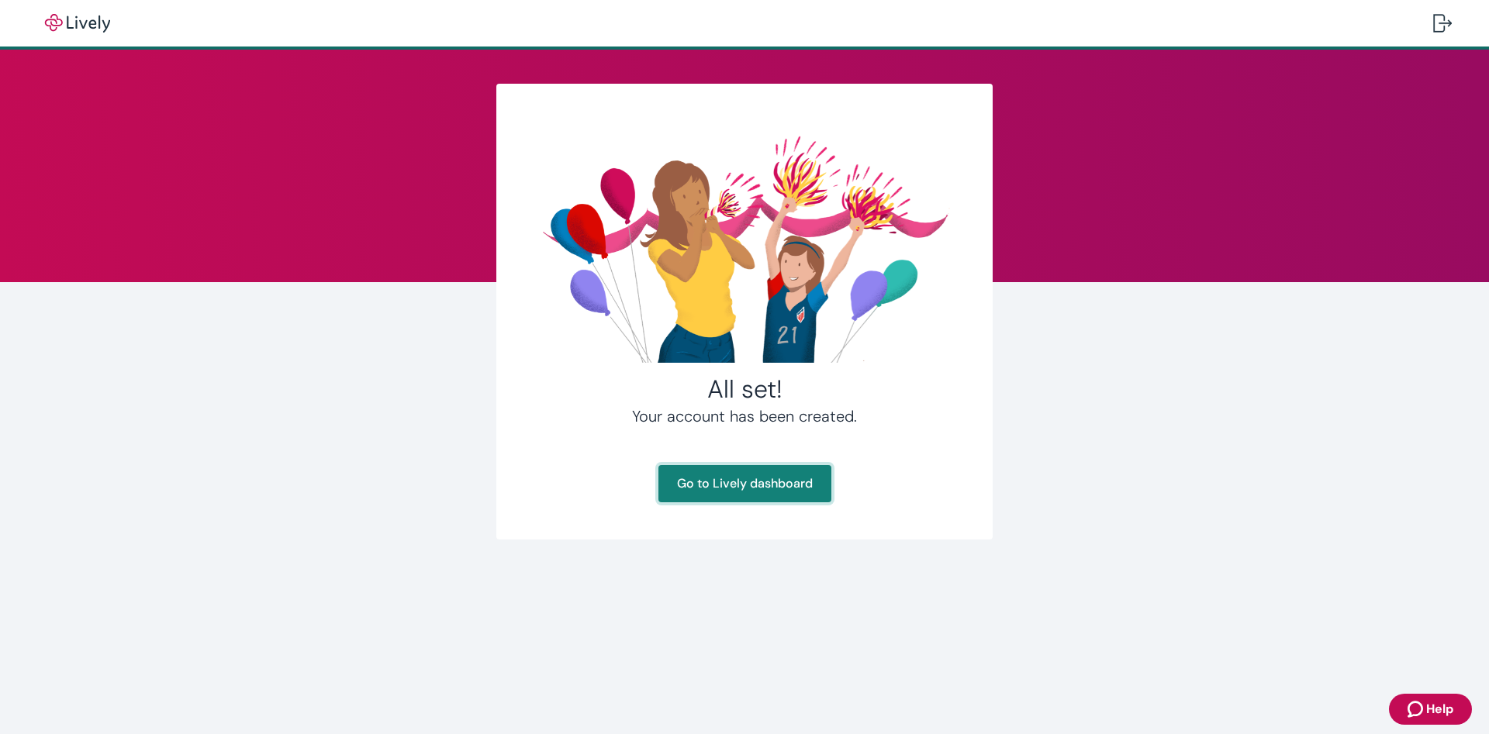
click at [777, 492] on link "Go to Lively dashboard" at bounding box center [744, 483] width 173 height 37
